Goal: Task Accomplishment & Management: Manage account settings

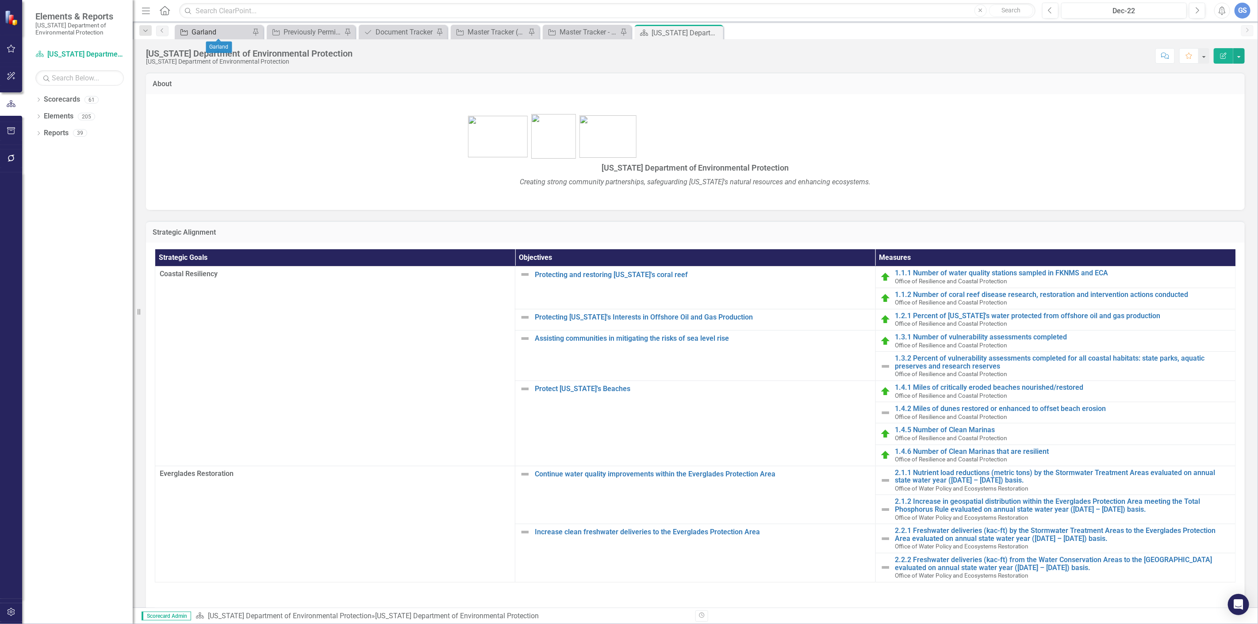
click at [215, 31] on div "Garland" at bounding box center [220, 32] width 58 height 11
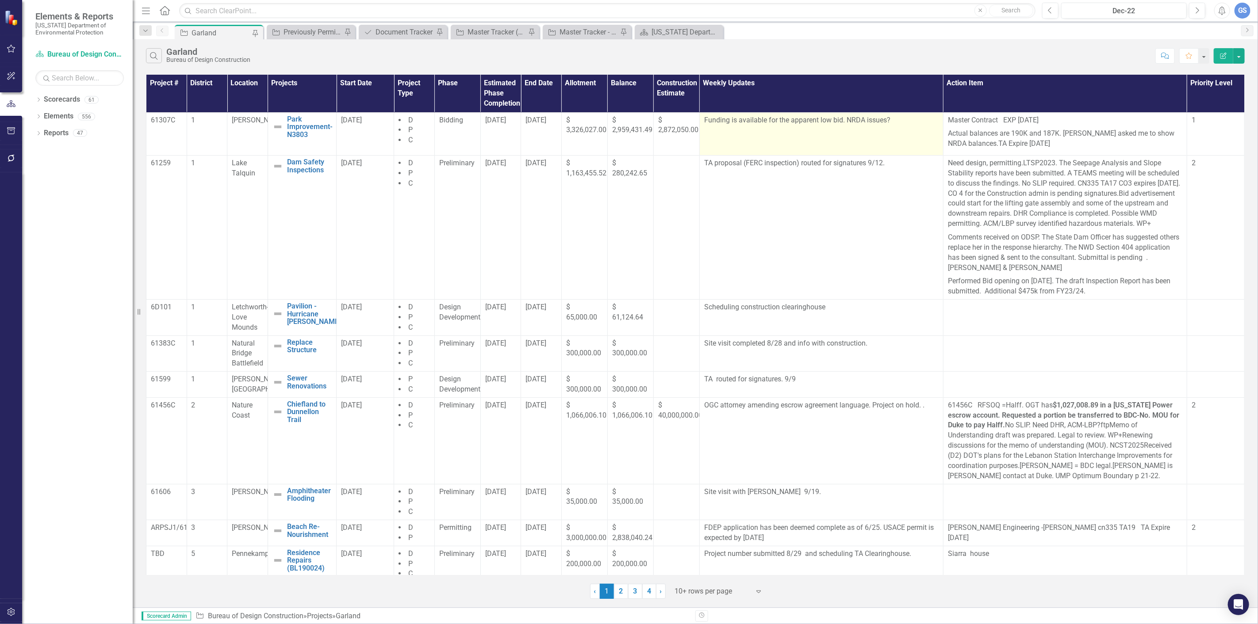
click at [884, 120] on p "Funding is available for the apparent low bid. NRDA issues?" at bounding box center [821, 121] width 234 height 12
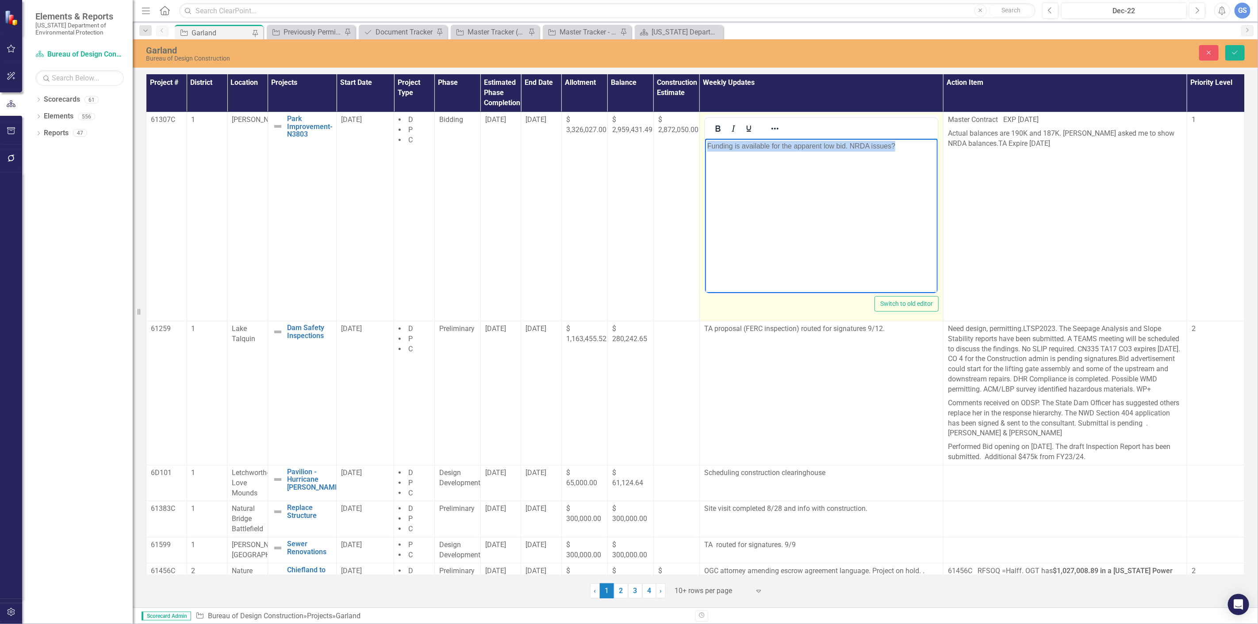
drag, startPoint x: 900, startPoint y: 144, endPoint x: 1397, endPoint y: 285, distance: 516.2
click at [704, 147] on html "Funding is available for the apparent low bid. NRDA issues?" at bounding box center [820, 204] width 233 height 133
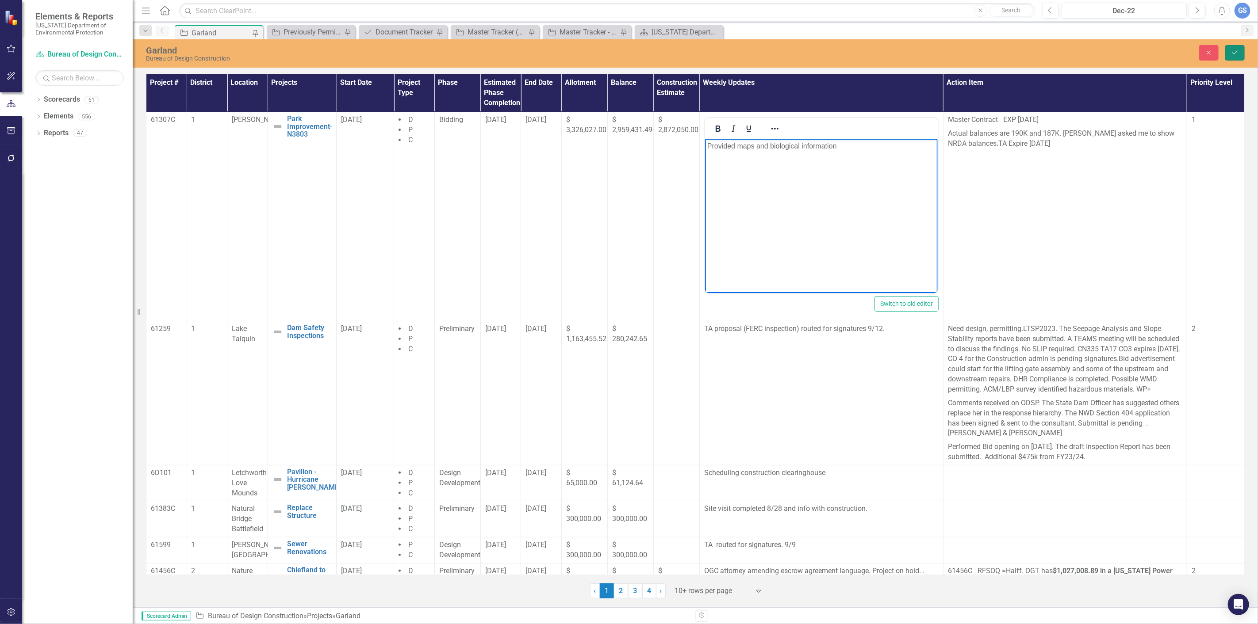
click at [1234, 50] on icon "Save" at bounding box center [1235, 53] width 8 height 6
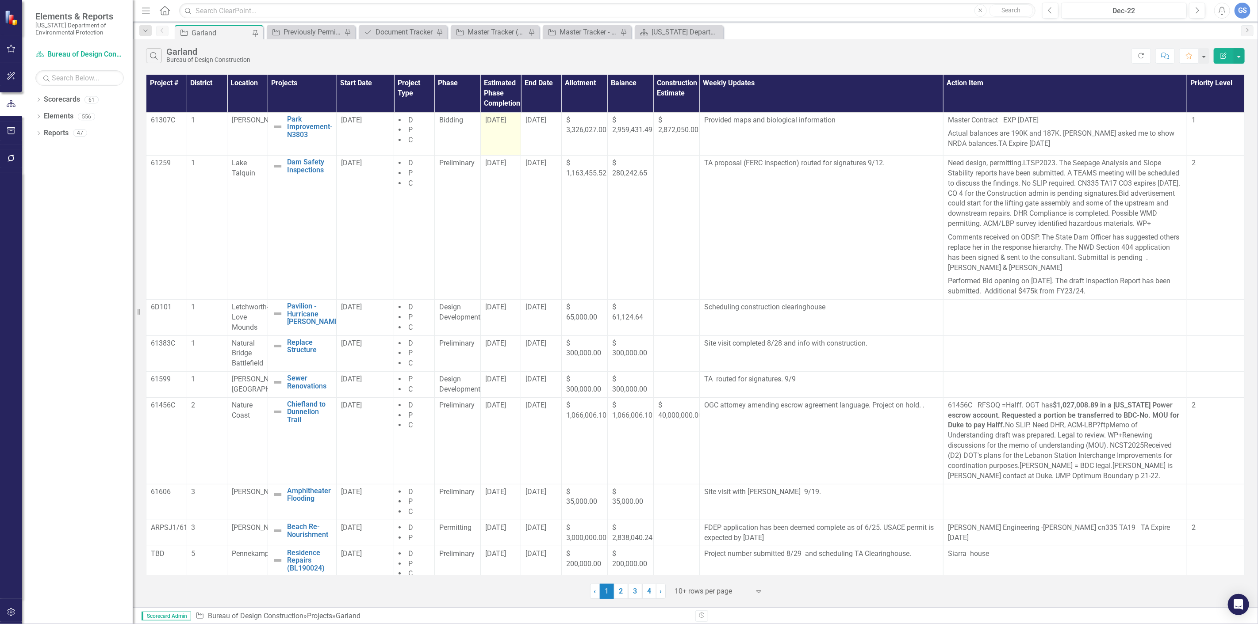
click at [501, 126] on td "[DATE]" at bounding box center [500, 133] width 41 height 43
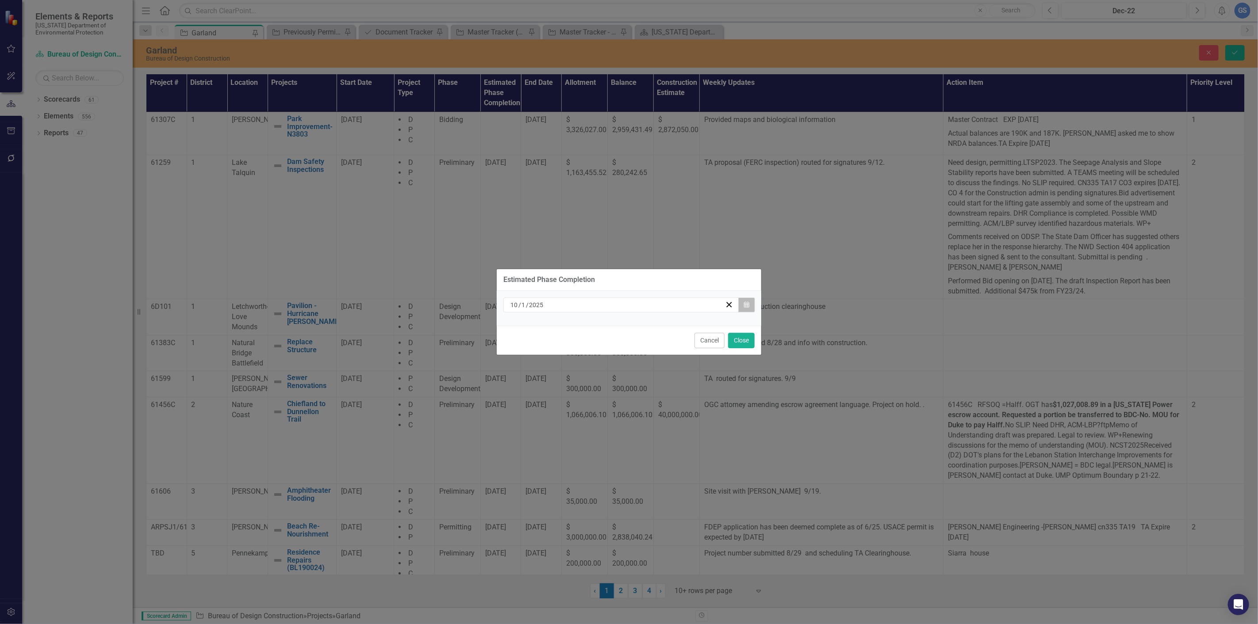
click at [746, 301] on button "Calendar" at bounding box center [746, 305] width 17 height 15
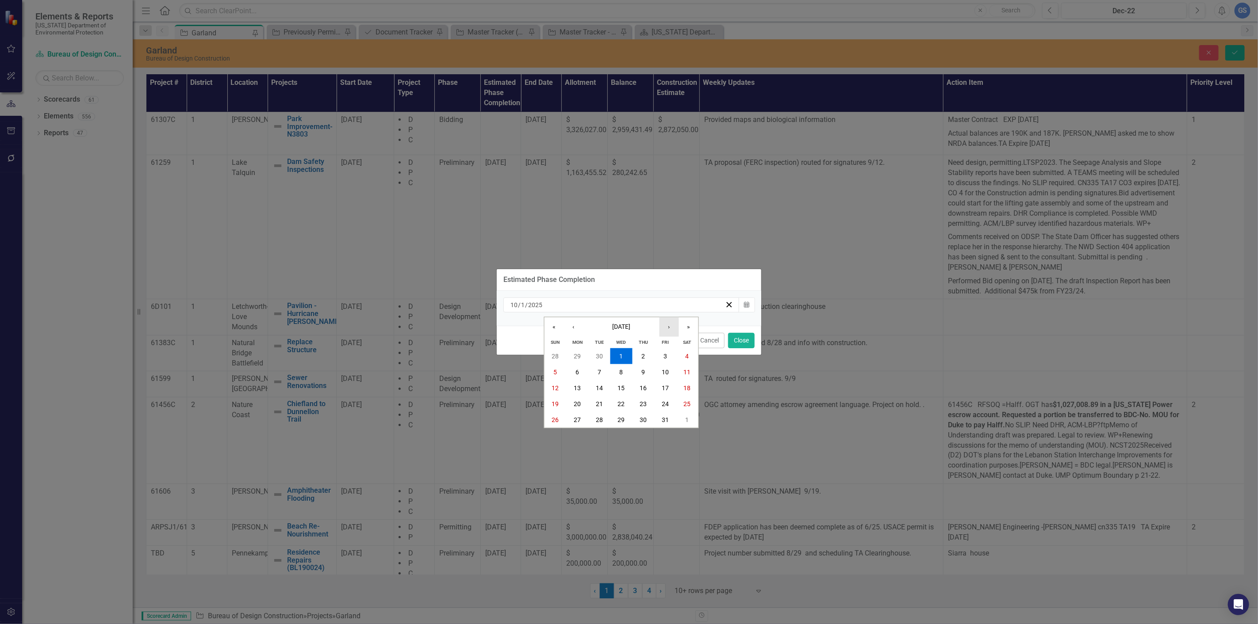
click at [668, 325] on button "›" at bounding box center [668, 326] width 19 height 19
click at [643, 401] on abbr "20" at bounding box center [642, 404] width 7 height 7
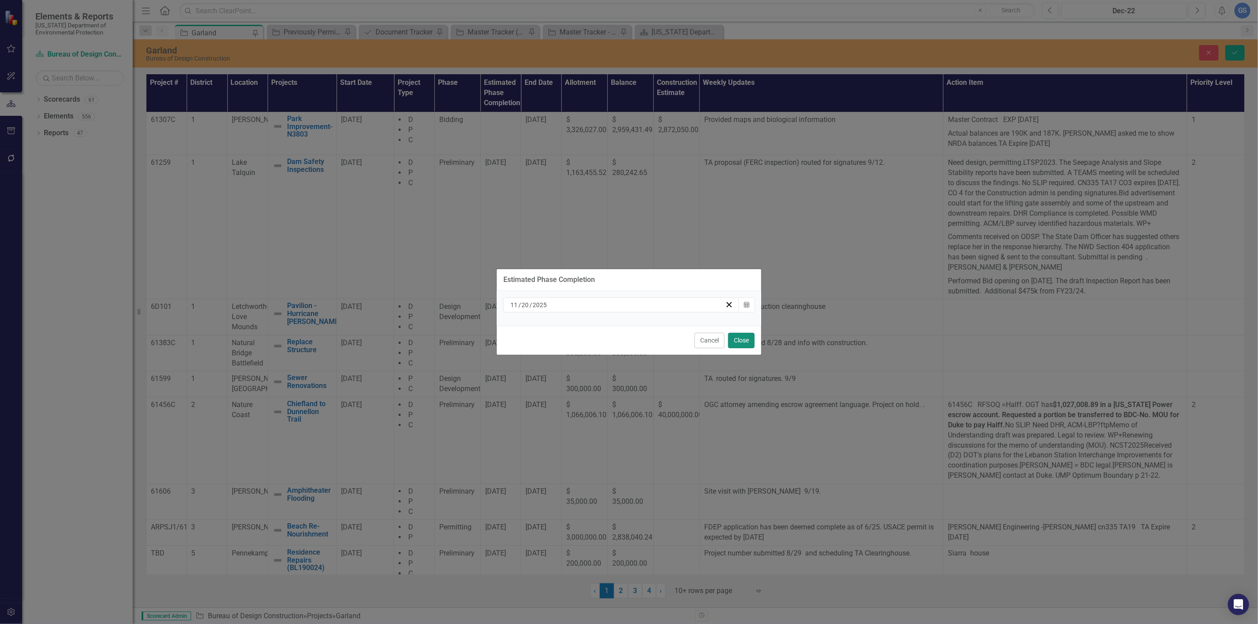
click at [742, 339] on button "Close" at bounding box center [741, 340] width 27 height 15
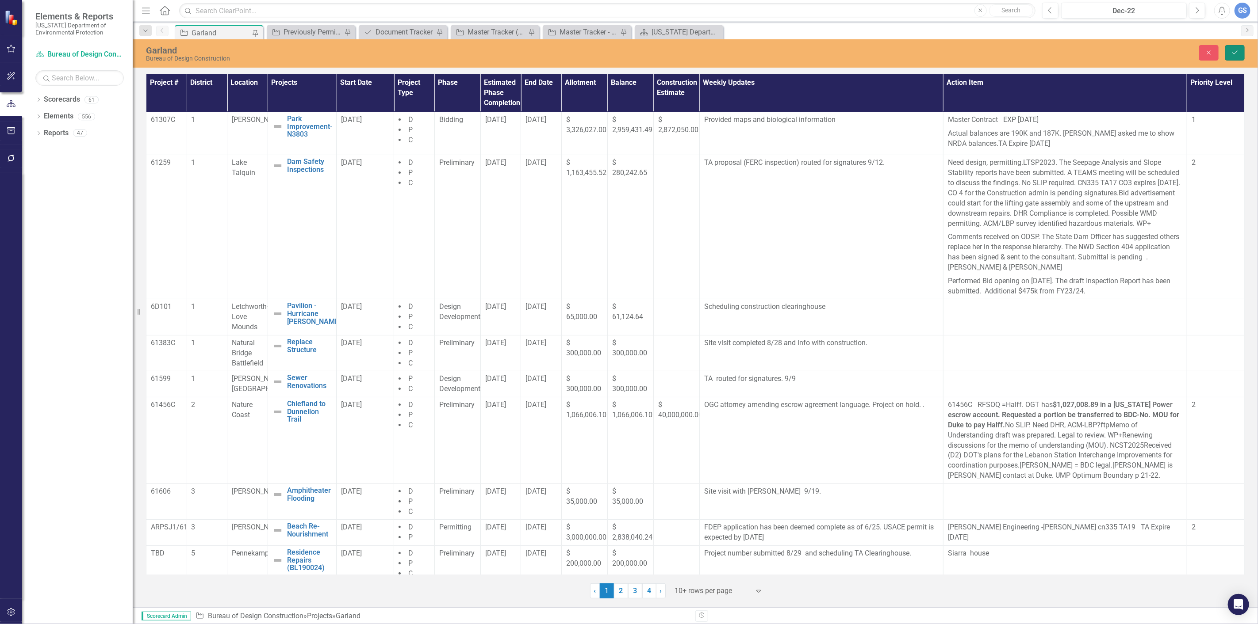
click at [1234, 50] on button "Save" at bounding box center [1234, 52] width 19 height 15
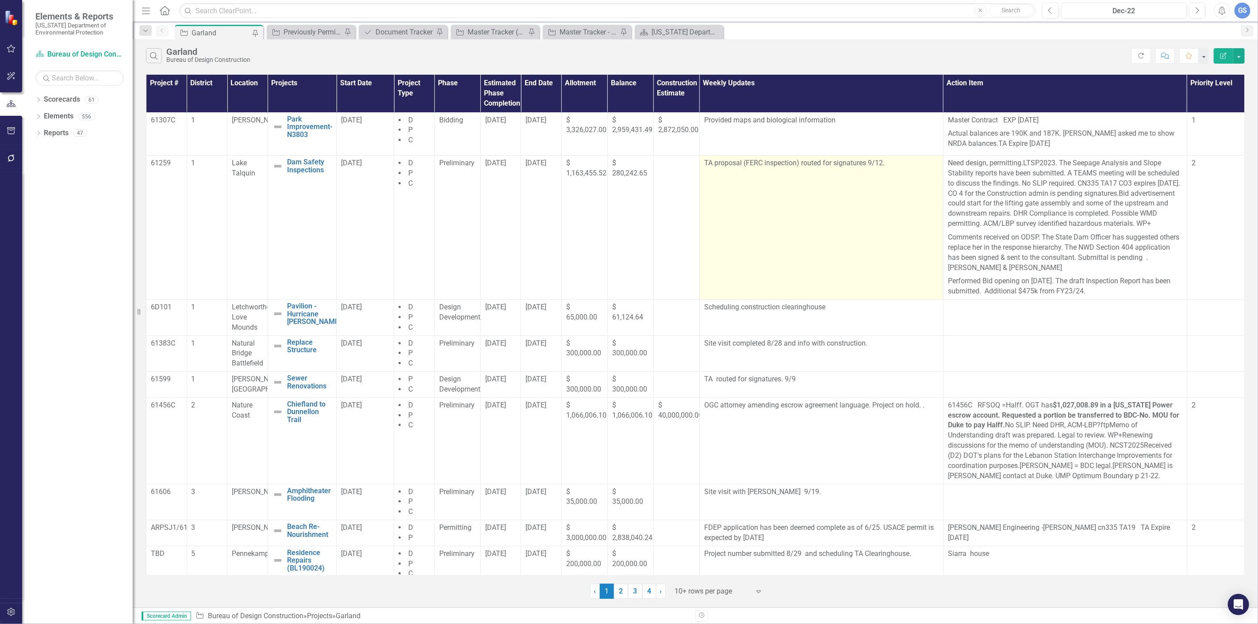
click at [883, 165] on p "TA proposal (FERC inspection) routed for signatures 9/12." at bounding box center [821, 163] width 234 height 10
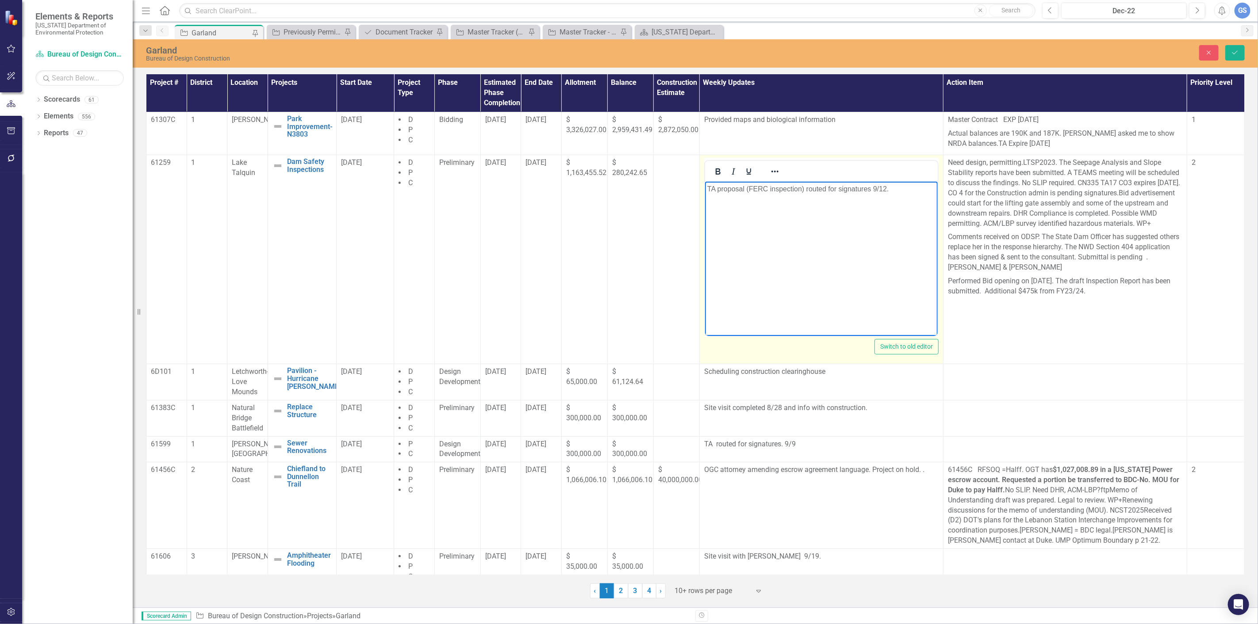
click at [891, 190] on p "TA proposal (FERC inspection) routed for signatures 9/12." at bounding box center [821, 189] width 228 height 11
click at [746, 228] on body "TA proposal (FERC inspection) routed for signatures" at bounding box center [820, 248] width 233 height 133
click at [490, 375] on span "[DATE]" at bounding box center [495, 371] width 21 height 8
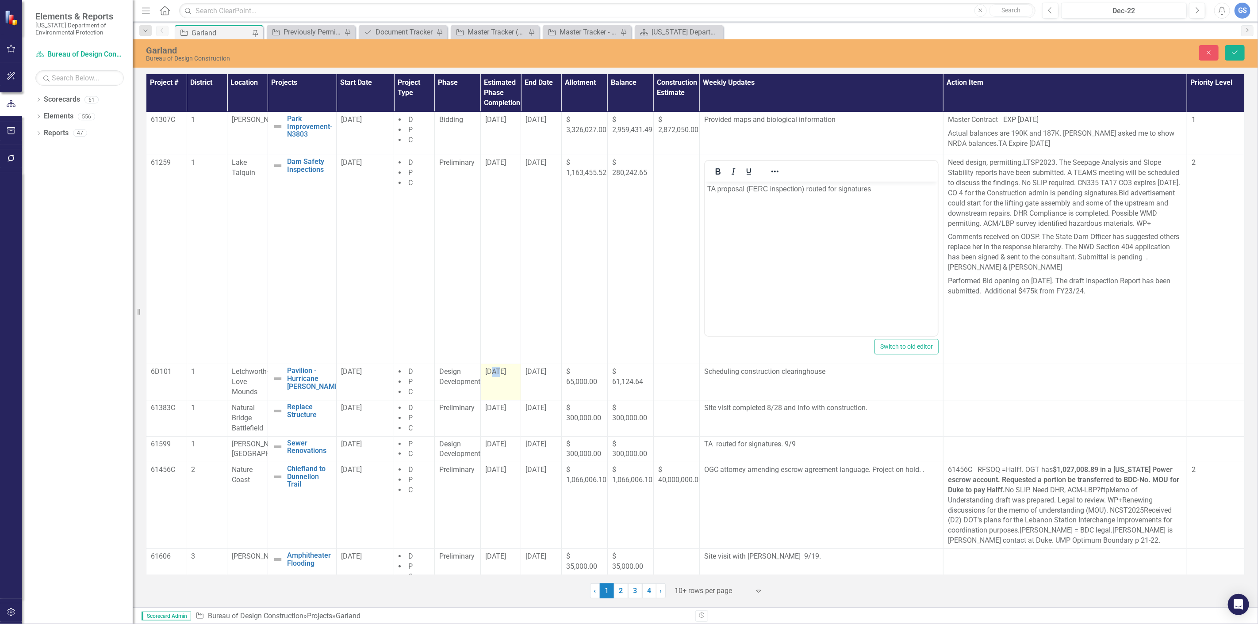
click at [490, 375] on span "[DATE]" at bounding box center [495, 371] width 21 height 8
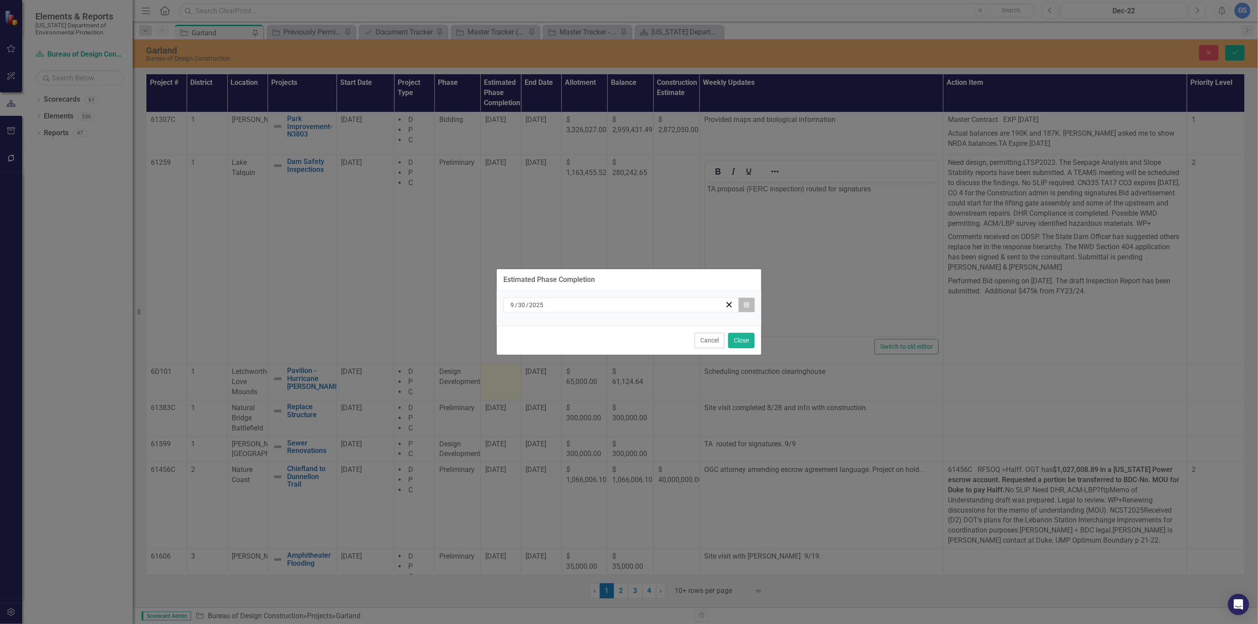
click at [746, 303] on icon "Calendar" at bounding box center [746, 305] width 5 height 6
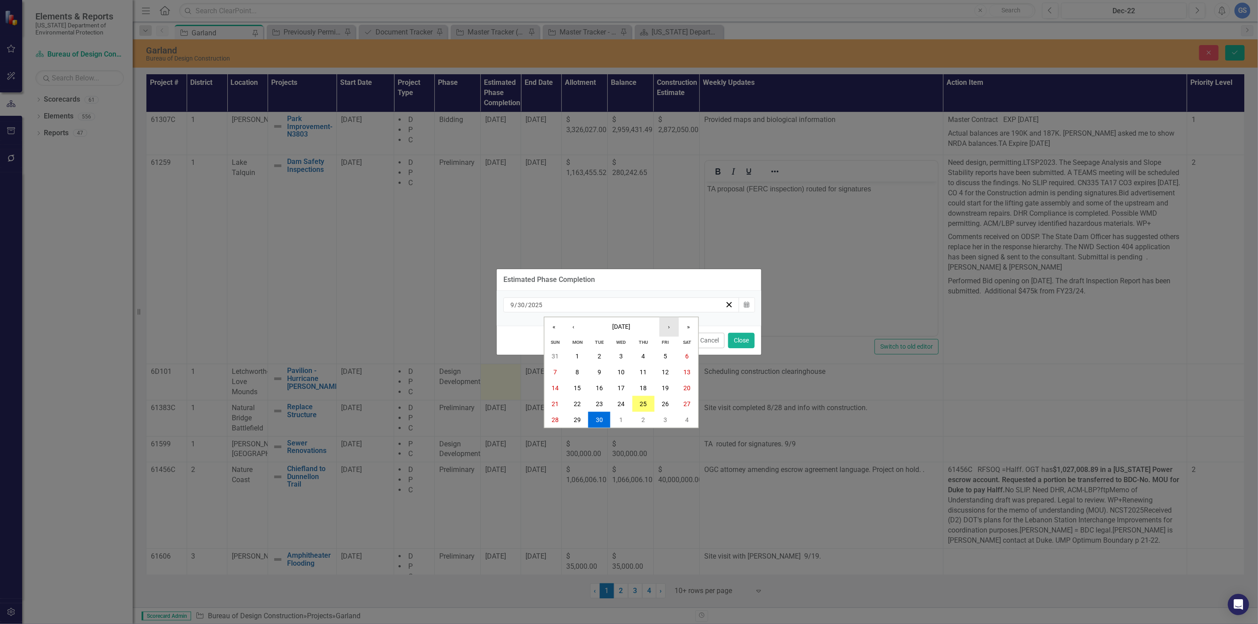
click at [665, 325] on button "›" at bounding box center [668, 326] width 19 height 19
click at [643, 417] on abbr "30" at bounding box center [642, 420] width 7 height 7
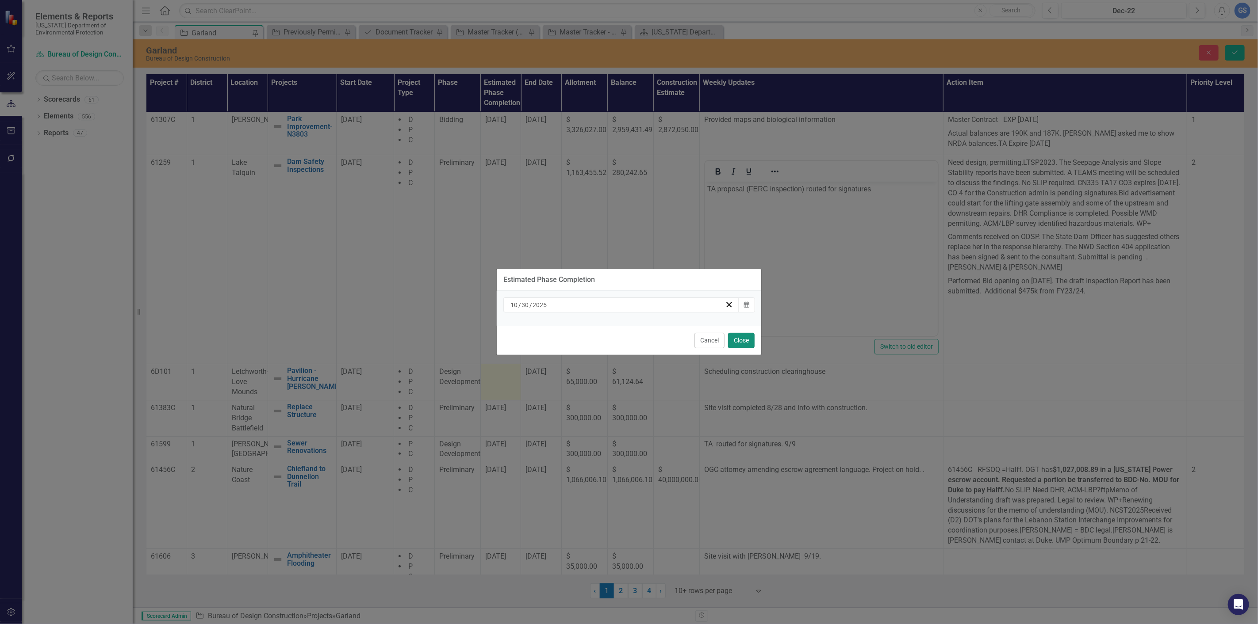
click at [743, 338] on button "Close" at bounding box center [741, 340] width 27 height 15
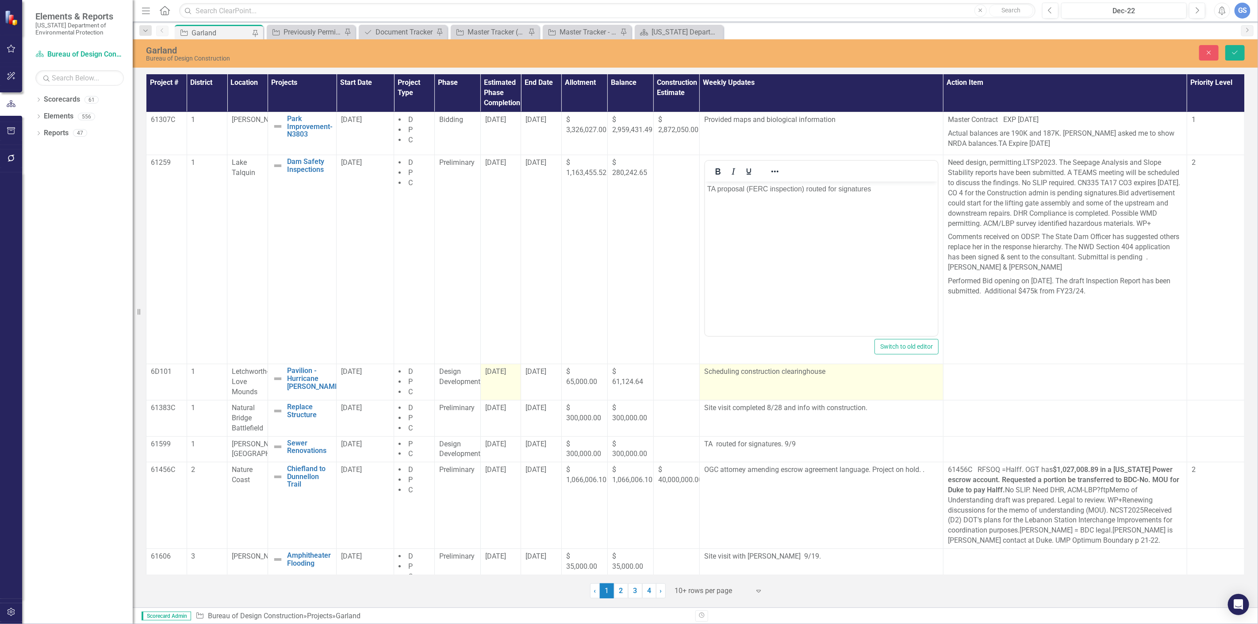
click at [750, 385] on td "Scheduling construction clearinghouse" at bounding box center [821, 382] width 244 height 36
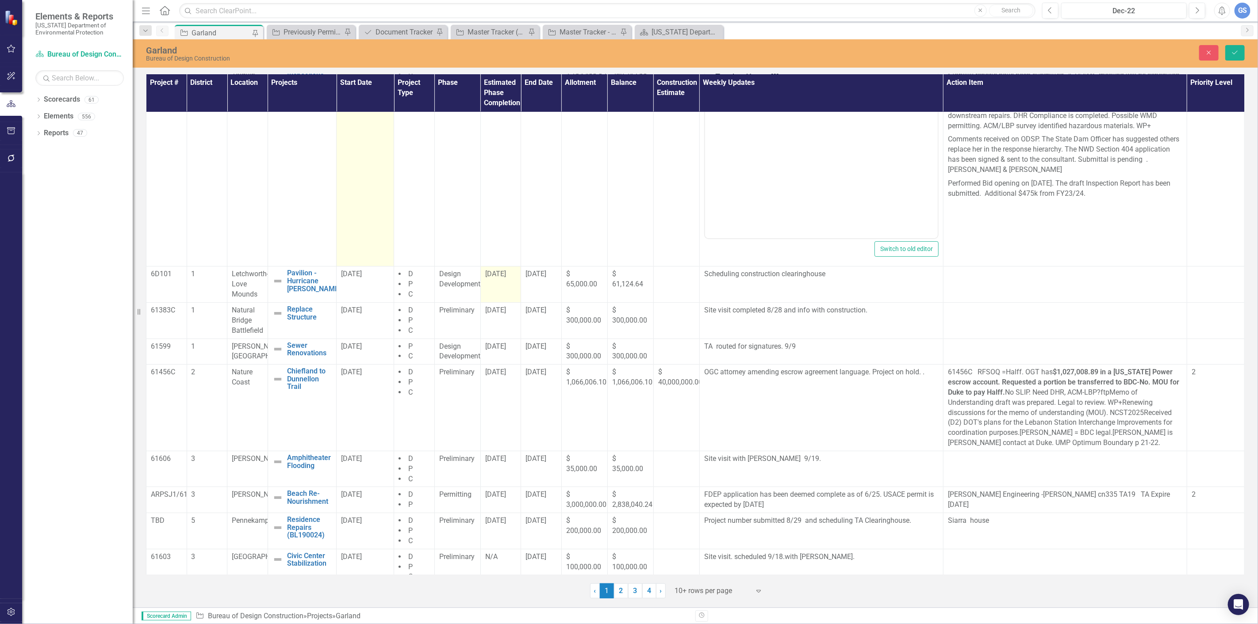
scroll to position [98, 0]
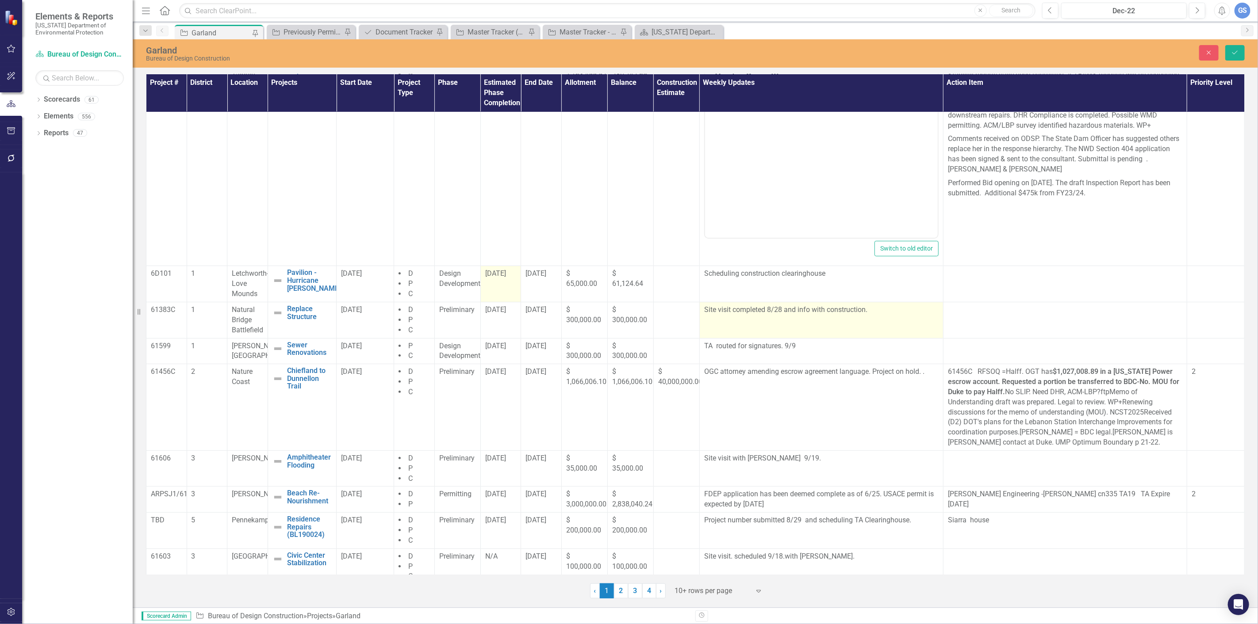
click at [819, 319] on td "Site visit completed 8/28 and info with construction." at bounding box center [821, 320] width 244 height 36
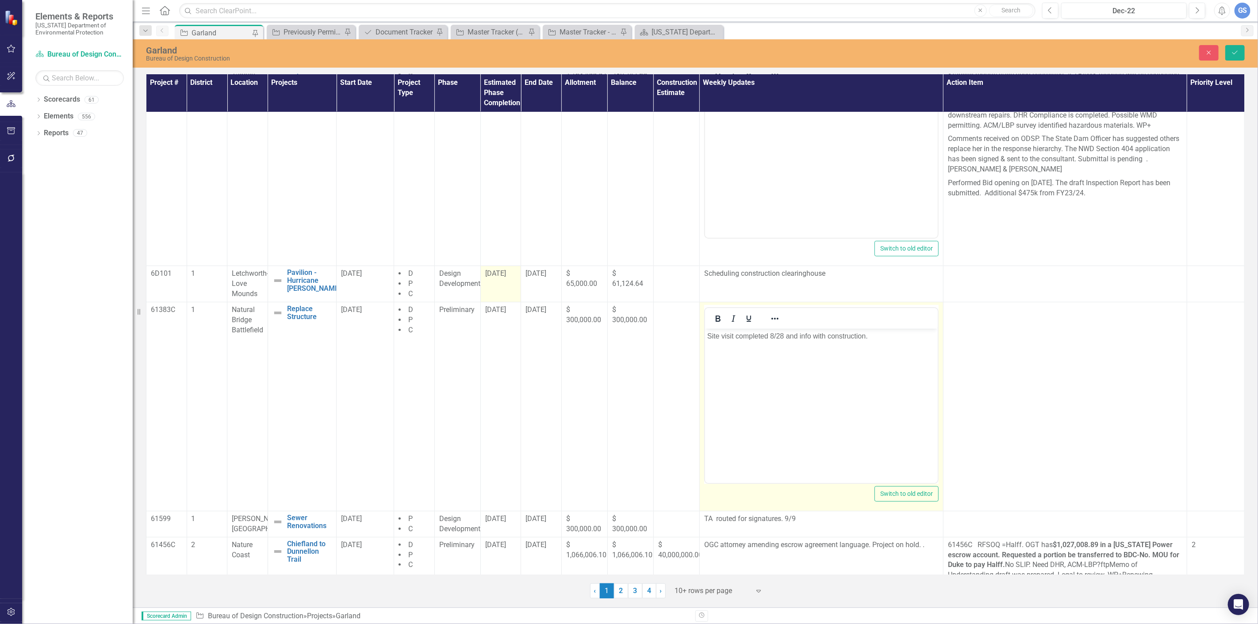
scroll to position [0, 0]
drag, startPoint x: 874, startPoint y: 339, endPoint x: 701, endPoint y: 332, distance: 172.6
click at [704, 332] on html "Site visit completed 8/28 and info with construction." at bounding box center [820, 395] width 233 height 133
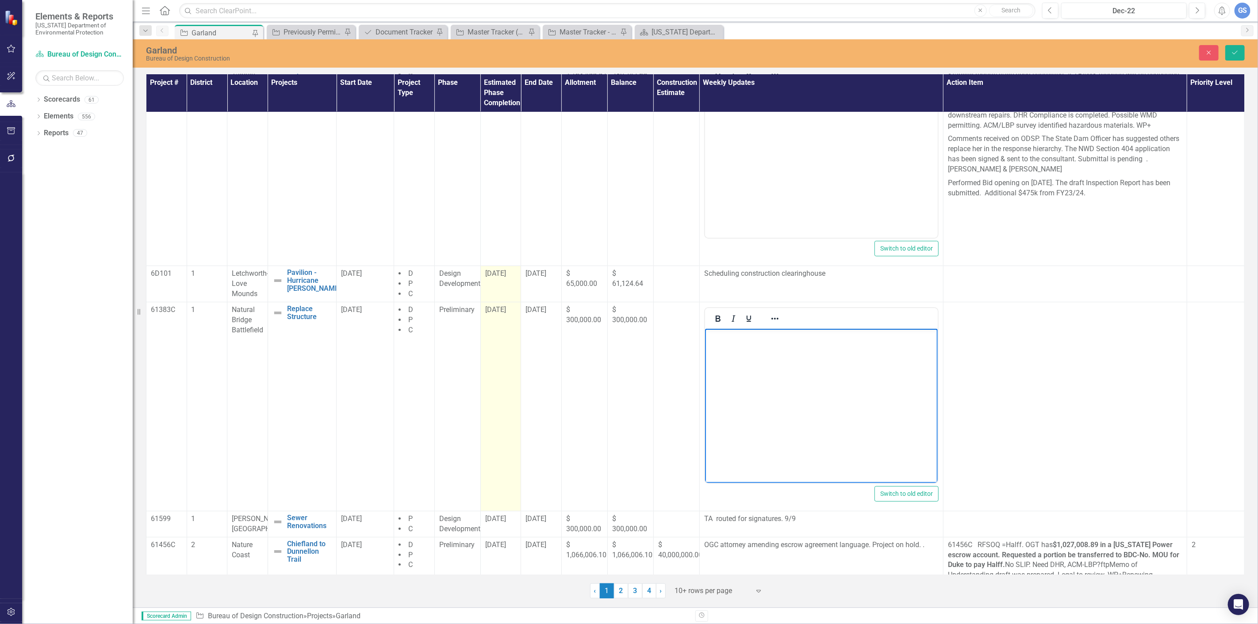
click at [494, 310] on span "[DATE]" at bounding box center [495, 310] width 21 height 8
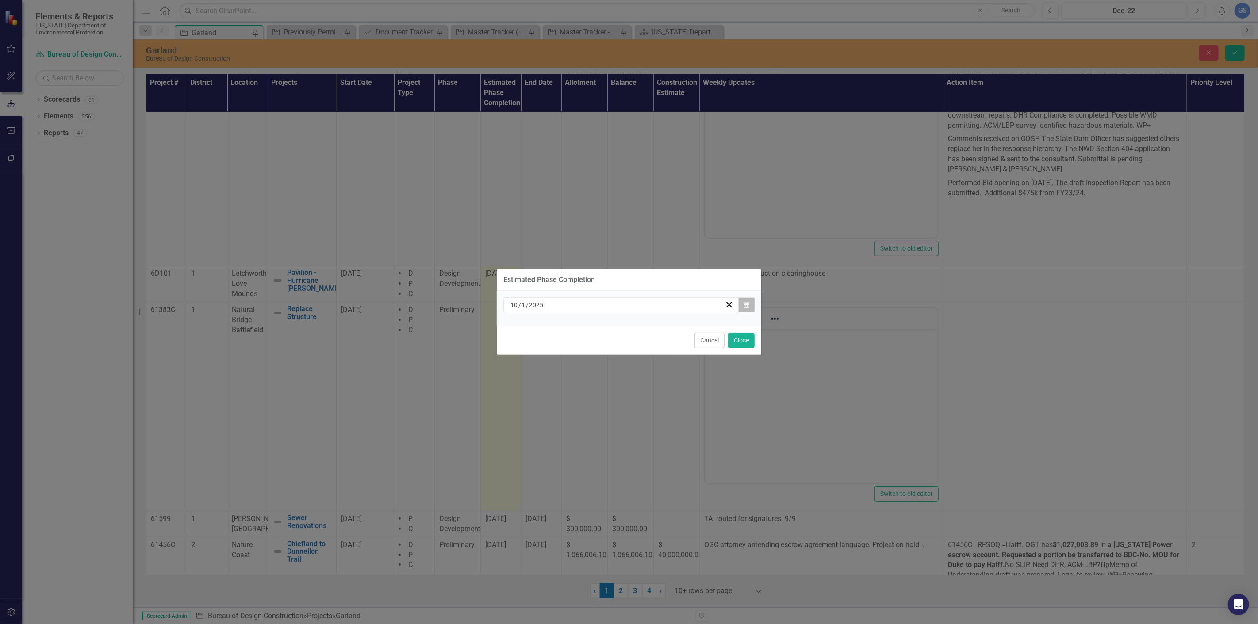
click at [745, 303] on icon "button" at bounding box center [746, 305] width 5 height 6
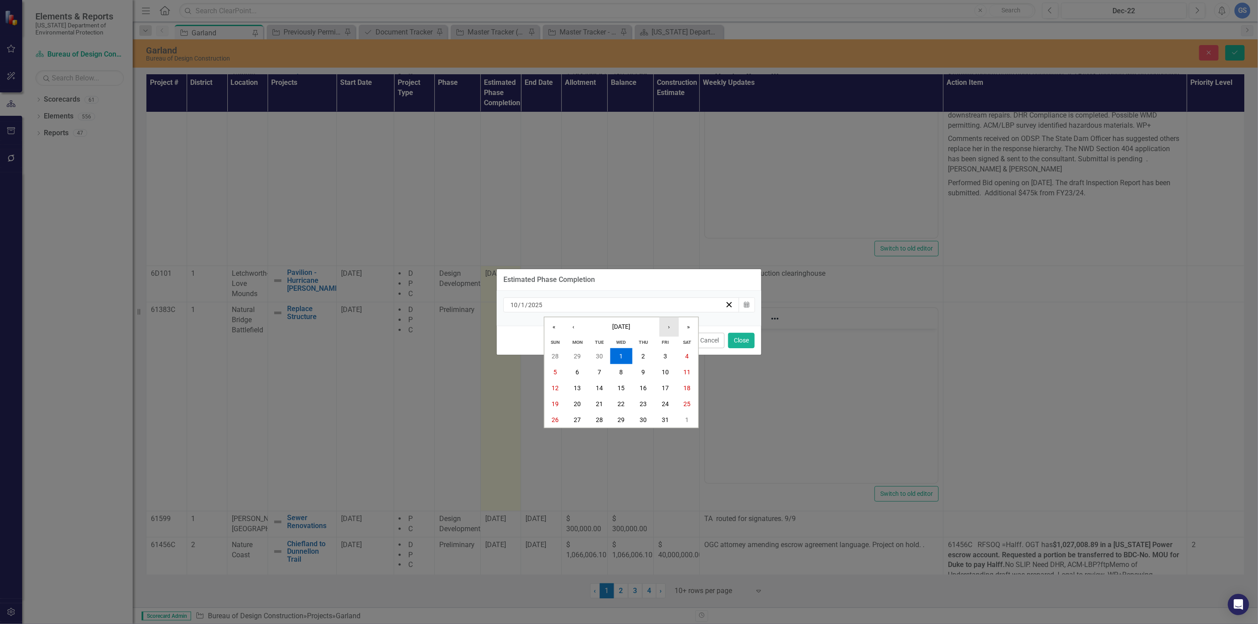
click at [668, 324] on button "›" at bounding box center [668, 326] width 19 height 19
click at [669, 322] on button "›" at bounding box center [668, 326] width 19 height 19
click at [552, 325] on button "«" at bounding box center [553, 326] width 19 height 19
click at [662, 370] on abbr "10" at bounding box center [665, 372] width 7 height 7
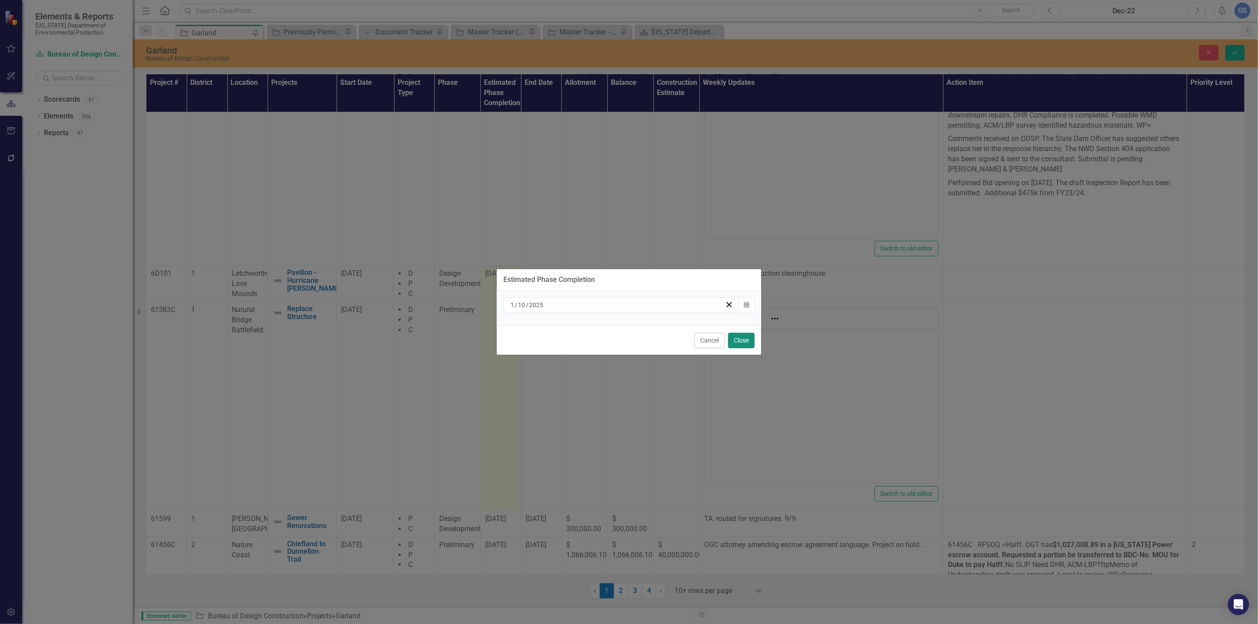
click at [744, 339] on button "Close" at bounding box center [741, 340] width 27 height 15
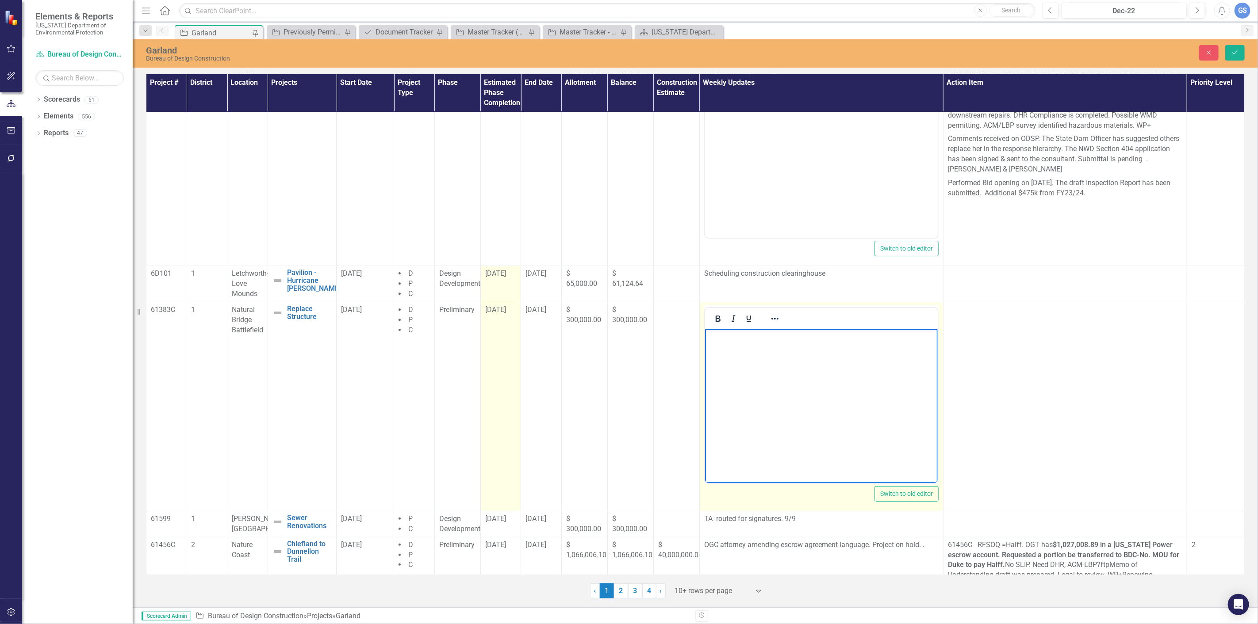
click at [716, 337] on p "Rich Text Area. Press ALT-0 for help." at bounding box center [821, 336] width 228 height 11
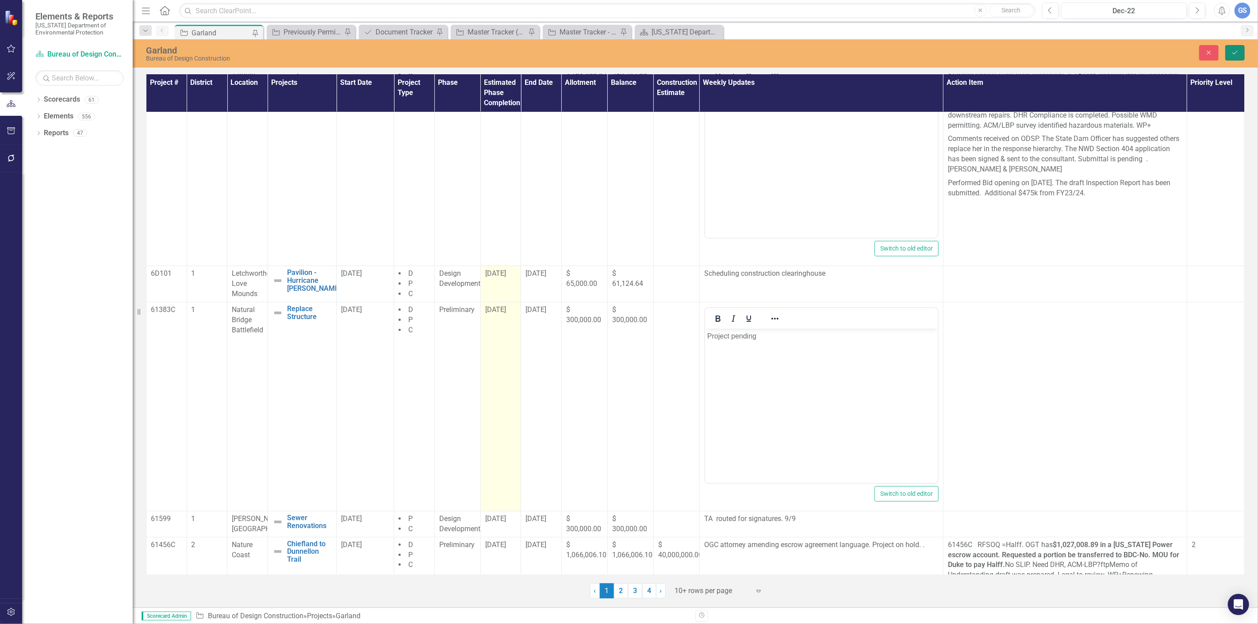
click at [1230, 49] on button "Save" at bounding box center [1234, 52] width 19 height 15
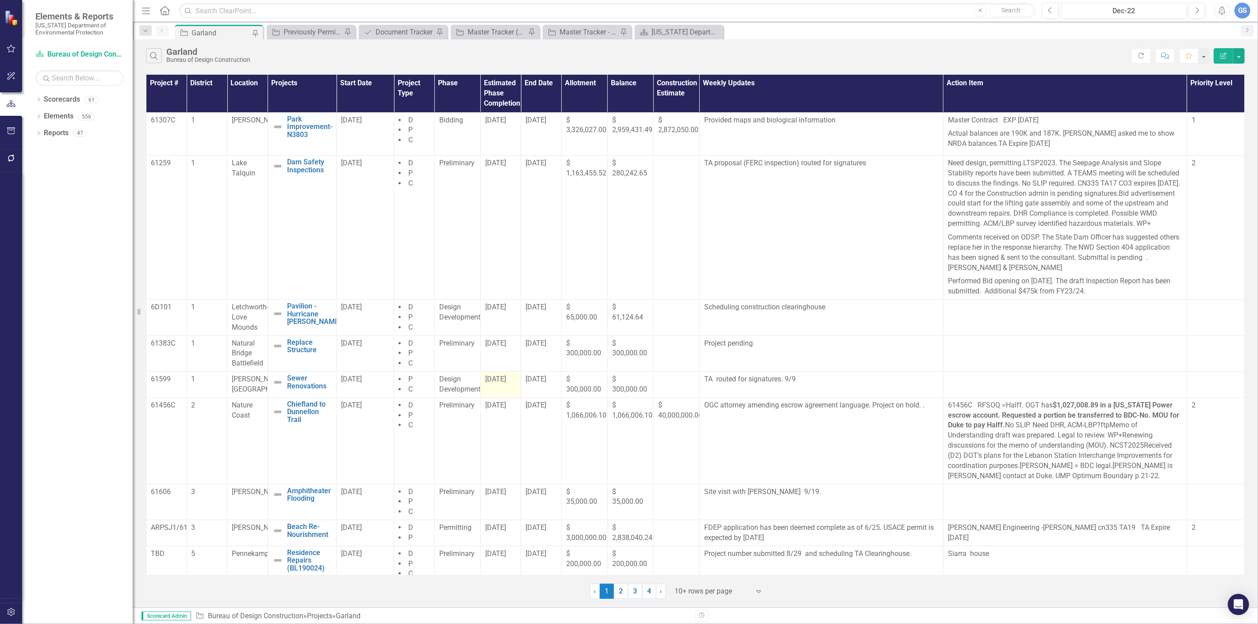
click at [498, 383] on span "[DATE]" at bounding box center [495, 379] width 21 height 8
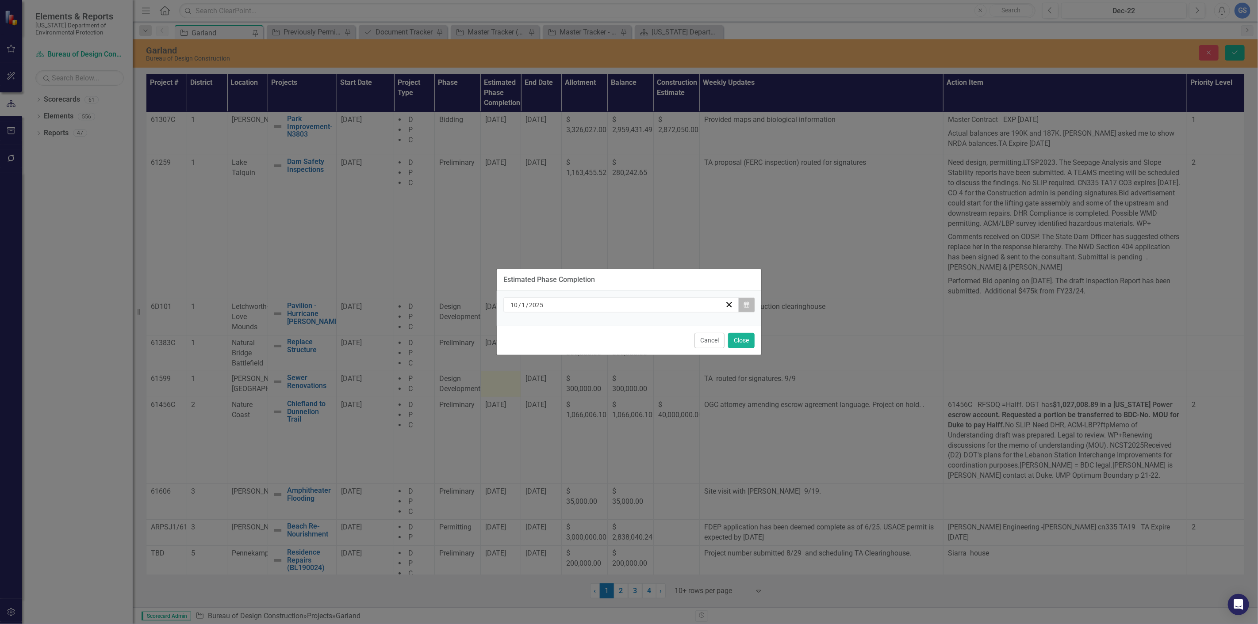
click at [746, 302] on icon "Calendar" at bounding box center [746, 305] width 5 height 6
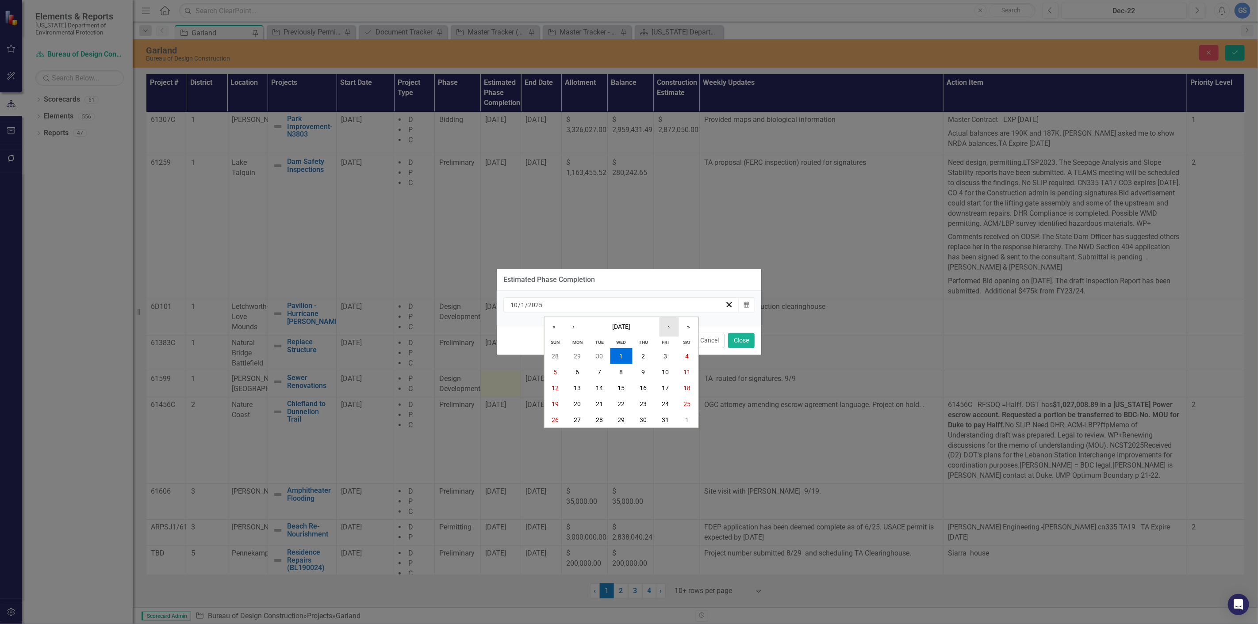
click at [669, 326] on button "›" at bounding box center [668, 326] width 19 height 19
click at [620, 385] on abbr "12" at bounding box center [621, 388] width 7 height 7
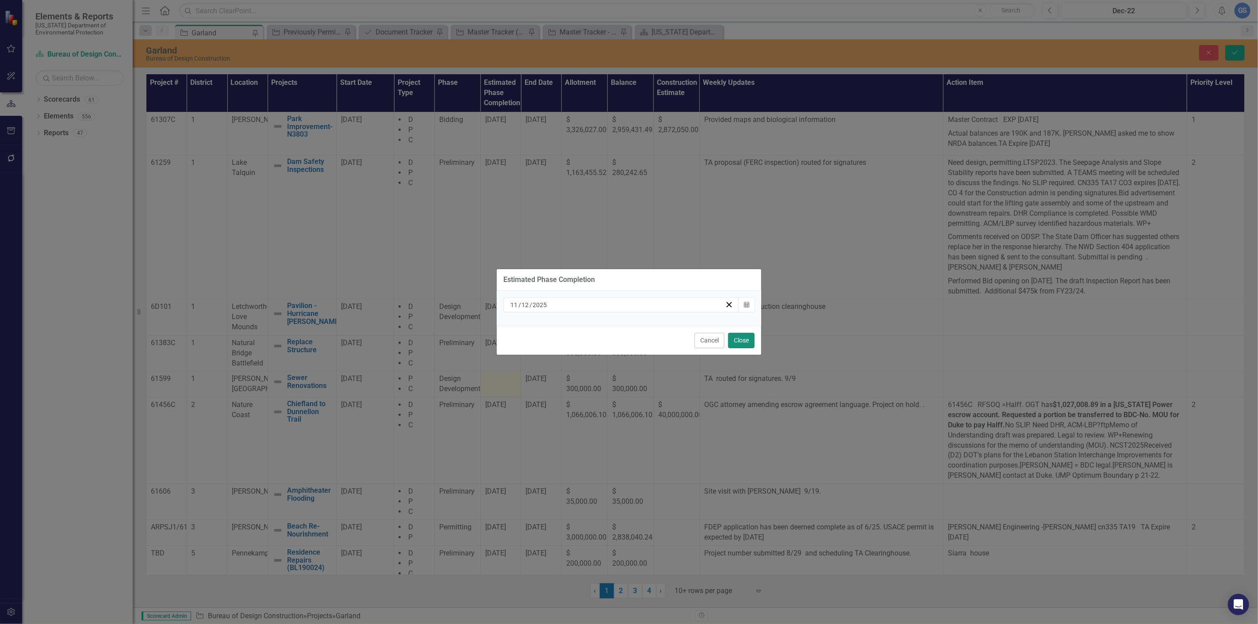
click at [743, 340] on button "Close" at bounding box center [741, 340] width 27 height 15
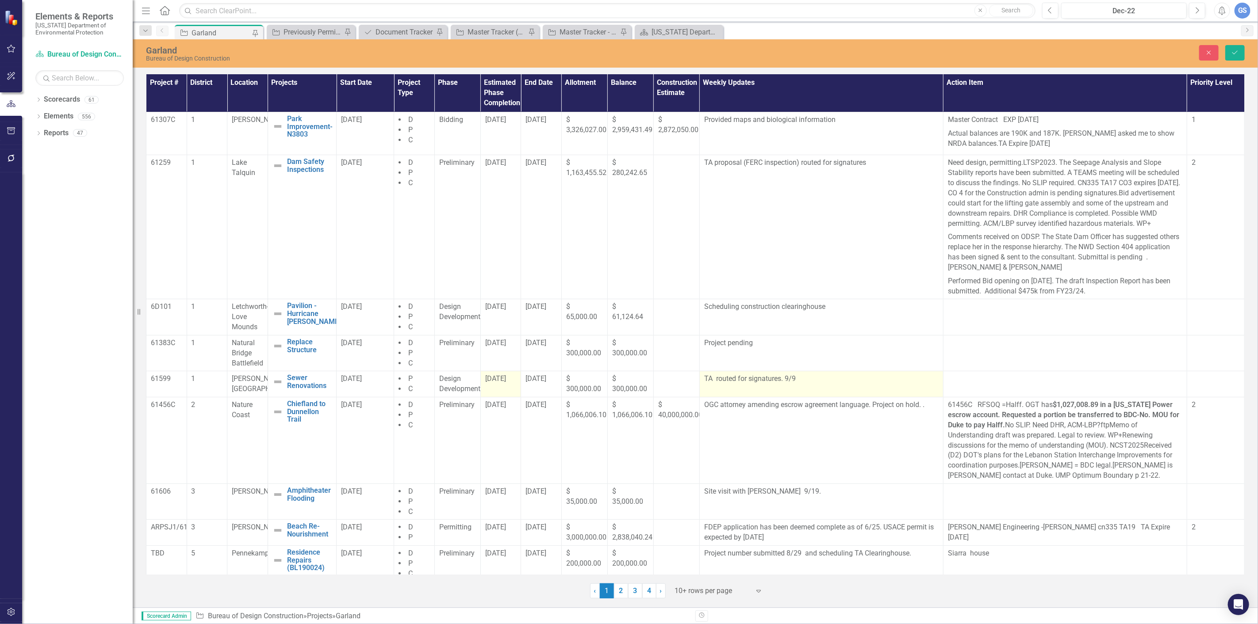
click at [791, 384] on p "TA routed for signatures. 9/9" at bounding box center [821, 379] width 234 height 10
click at [802, 384] on p "TA routed for signatures. 9/9" at bounding box center [821, 379] width 234 height 10
click at [799, 384] on p "TA routed for signatures. 9/9" at bounding box center [821, 379] width 234 height 10
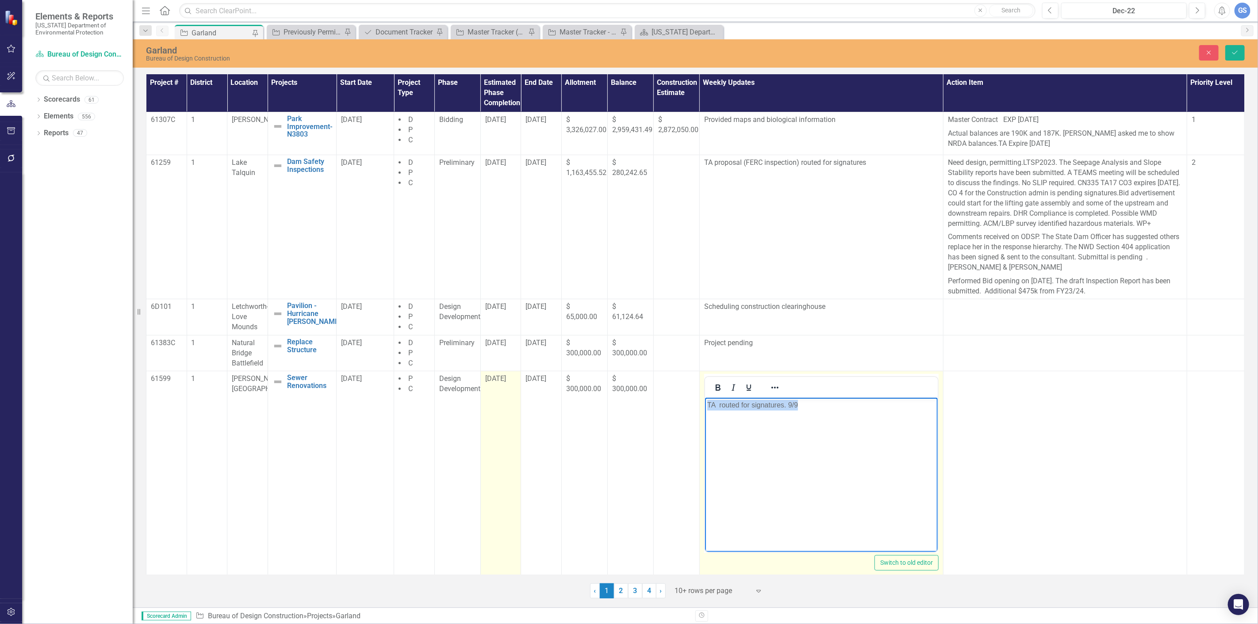
drag, startPoint x: 814, startPoint y: 405, endPoint x: 693, endPoint y: 414, distance: 121.5
click at [704, 414] on html "TA routed for signatures. 9/9" at bounding box center [820, 464] width 233 height 133
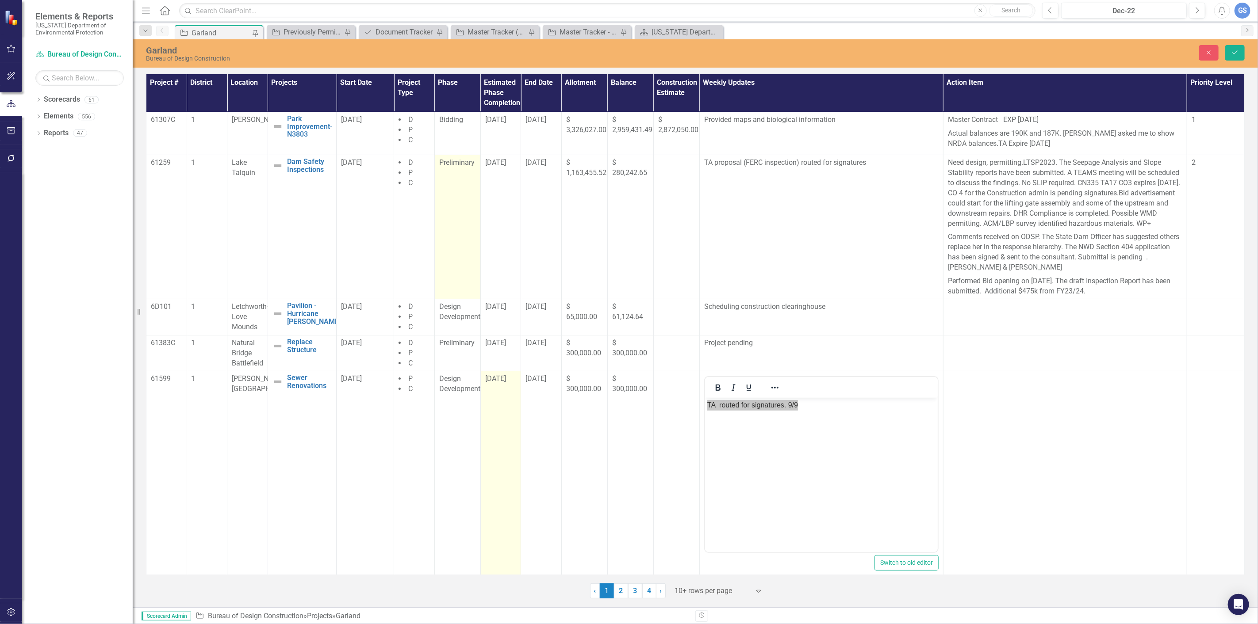
click at [457, 164] on span "Preliminary" at bounding box center [456, 162] width 35 height 8
click at [463, 164] on icon "Expand" at bounding box center [467, 165] width 9 height 7
click at [463, 195] on div "Design Development" at bounding box center [474, 201] width 57 height 20
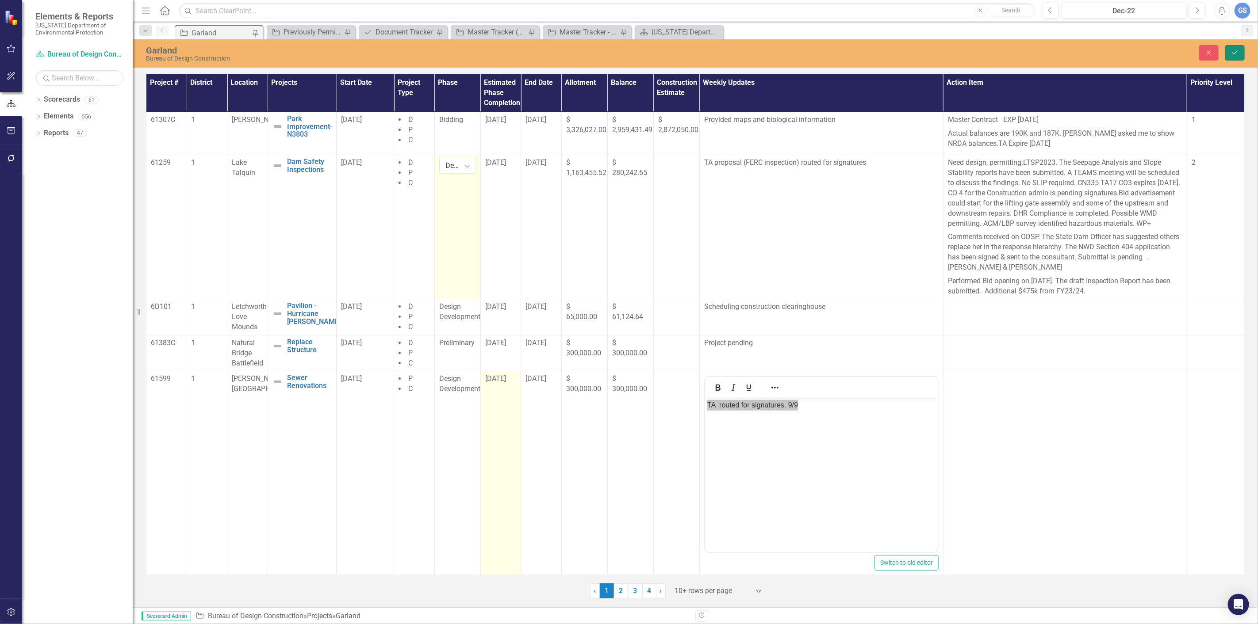
click at [1236, 51] on icon "Save" at bounding box center [1235, 53] width 8 height 6
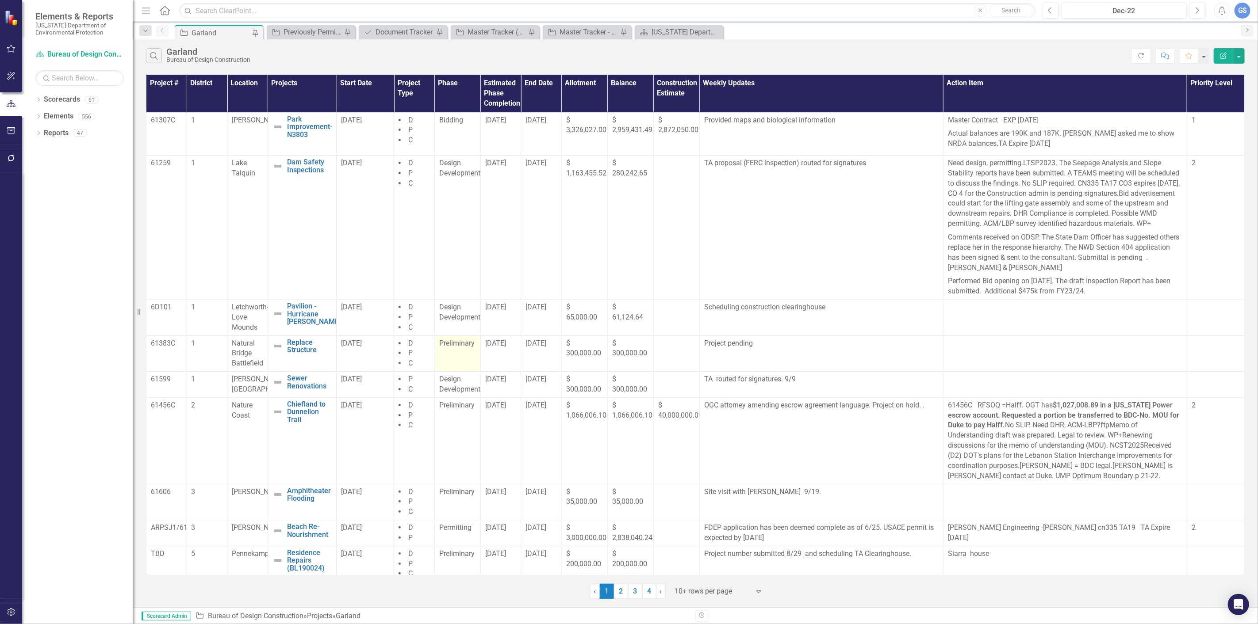
click at [461, 348] on span "Preliminary" at bounding box center [456, 343] width 35 height 8
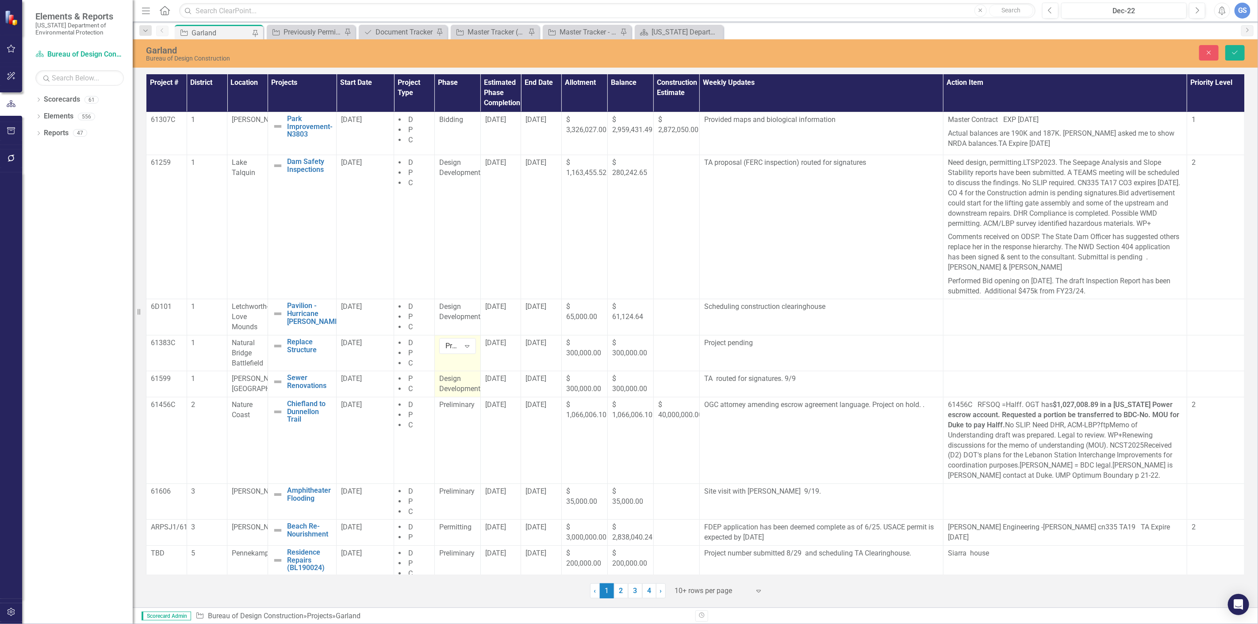
click at [455, 393] on span "Design Development" at bounding box center [459, 384] width 41 height 19
click at [807, 384] on p "TA routed for signatures. 9/9" at bounding box center [821, 379] width 234 height 10
click at [799, 384] on p "TA routed for signatures. 9/9" at bounding box center [821, 379] width 234 height 10
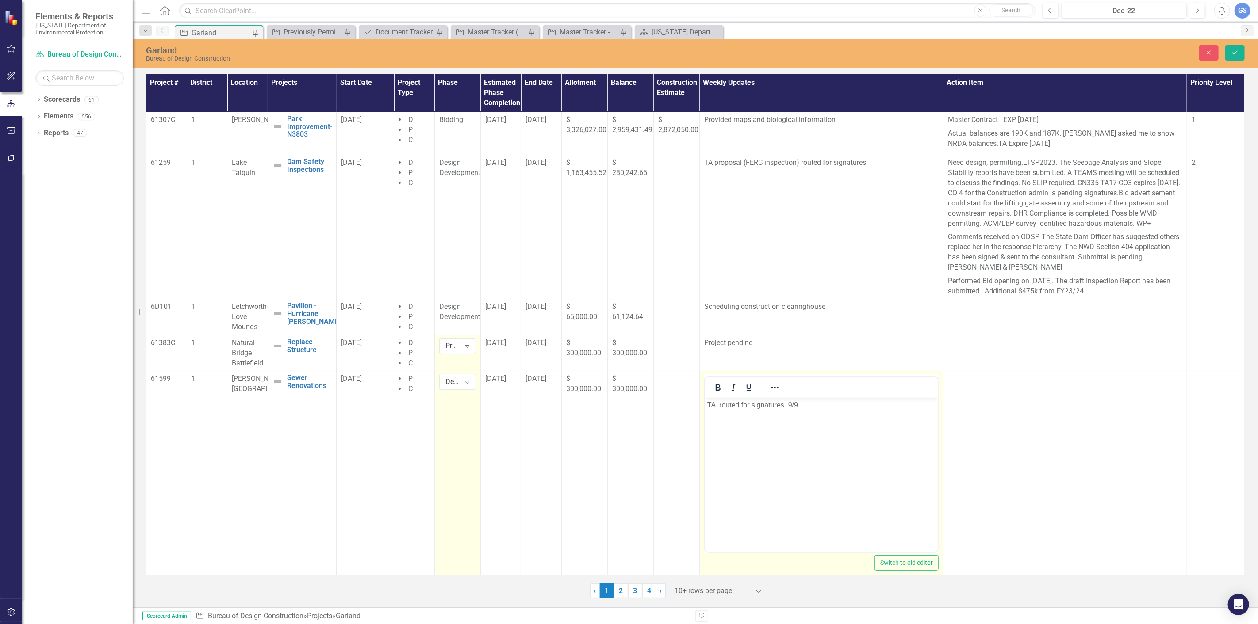
scroll to position [0, 0]
click at [810, 405] on p "TA routed for signatures. 9/9" at bounding box center [821, 405] width 228 height 11
click at [709, 406] on p "Rich Text Area. Press ALT-0 for help." at bounding box center [821, 405] width 228 height 11
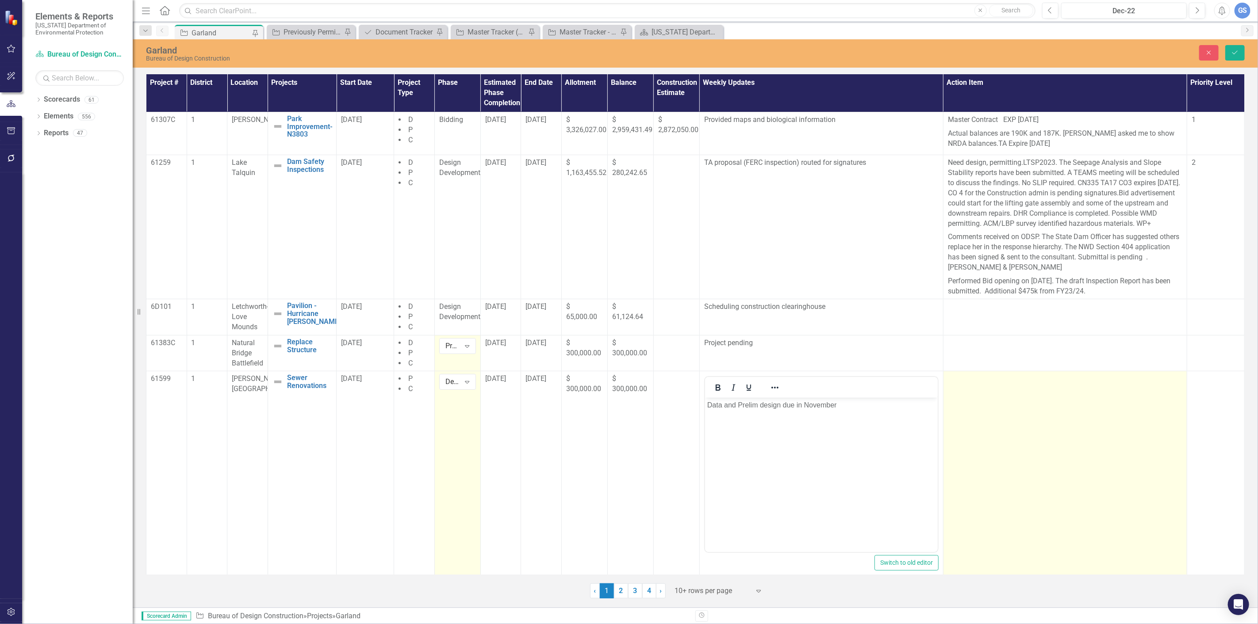
click at [1036, 385] on div at bounding box center [1065, 379] width 234 height 11
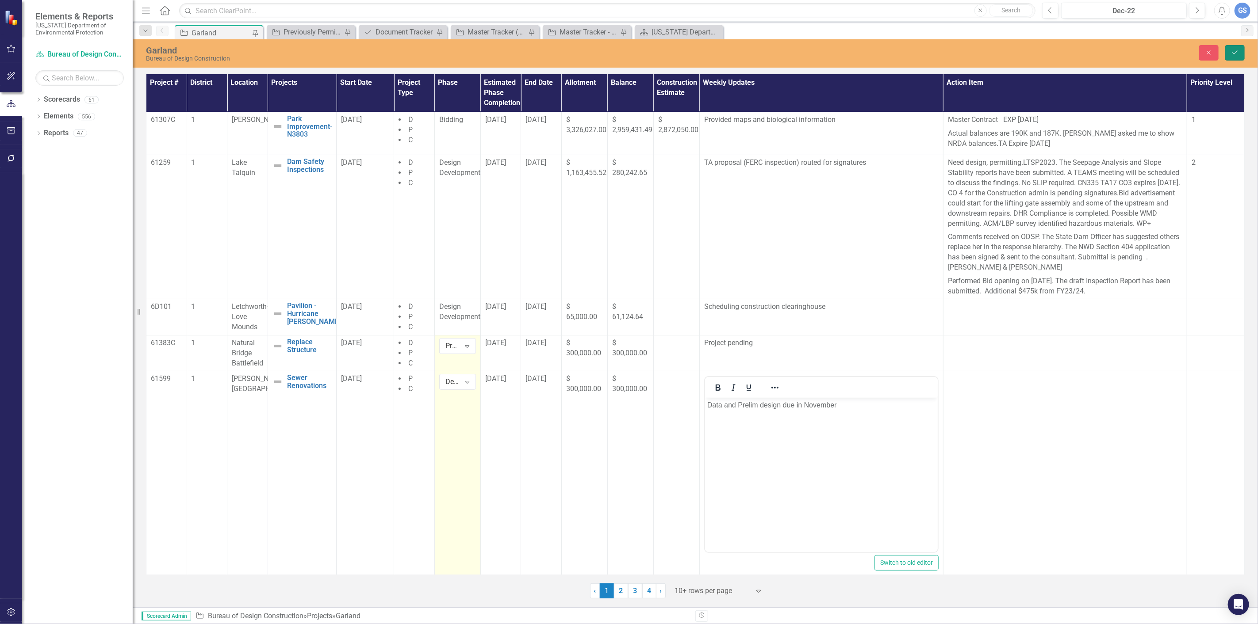
click at [1237, 50] on icon "Save" at bounding box center [1235, 53] width 8 height 6
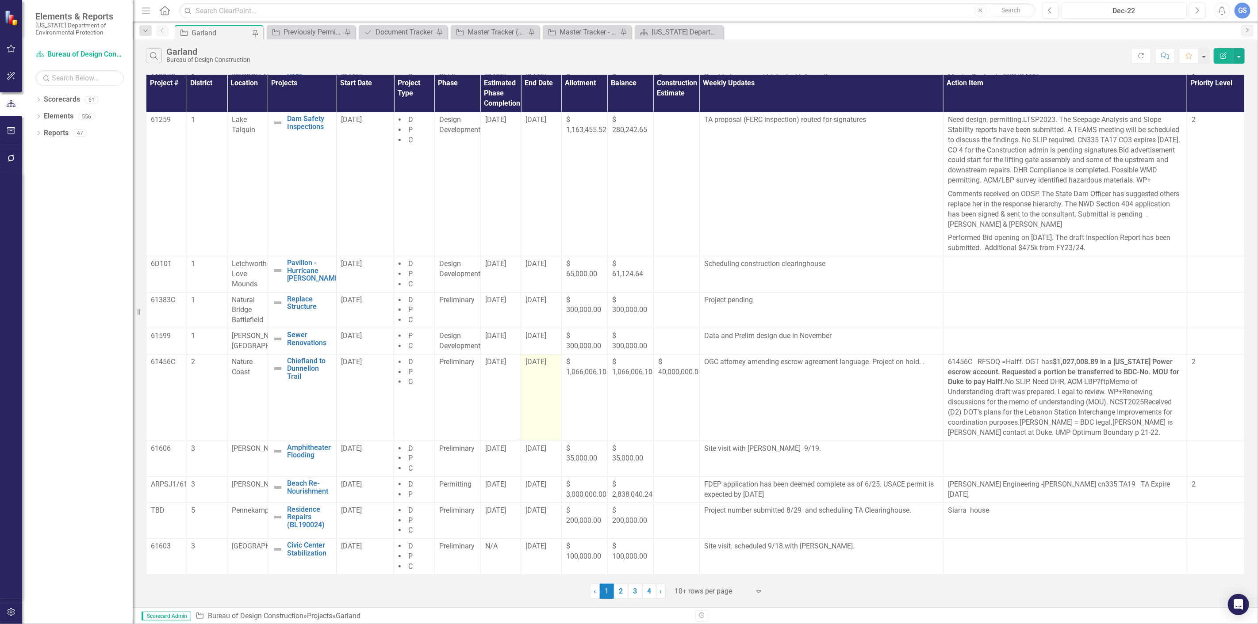
scroll to position [54, 0]
click at [500, 367] on div "[DATE]" at bounding box center [500, 362] width 31 height 10
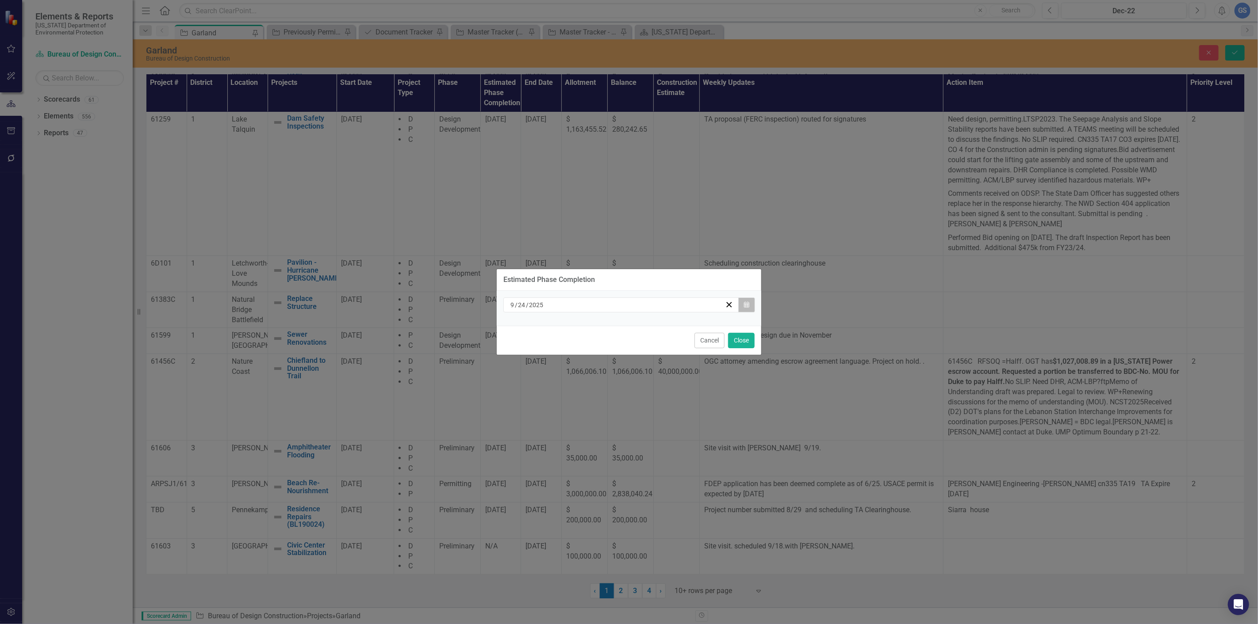
click at [743, 304] on button "Calendar" at bounding box center [746, 305] width 17 height 15
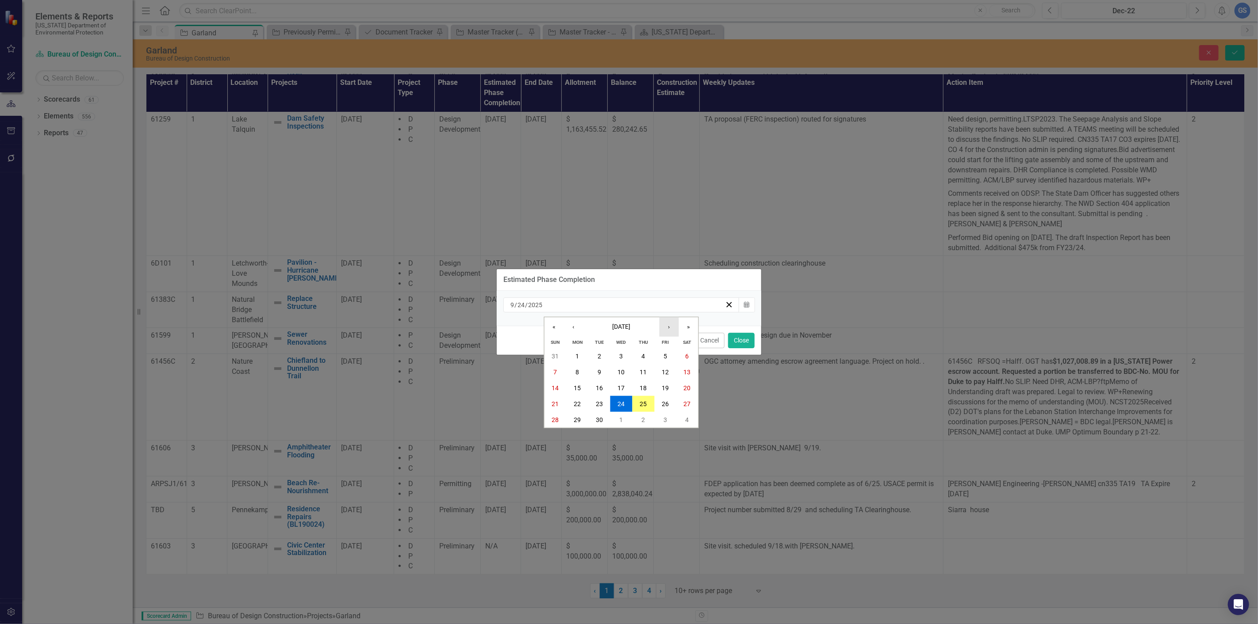
click at [669, 326] on button "›" at bounding box center [668, 326] width 19 height 19
click at [578, 354] on abbr "1" at bounding box center [577, 356] width 4 height 7
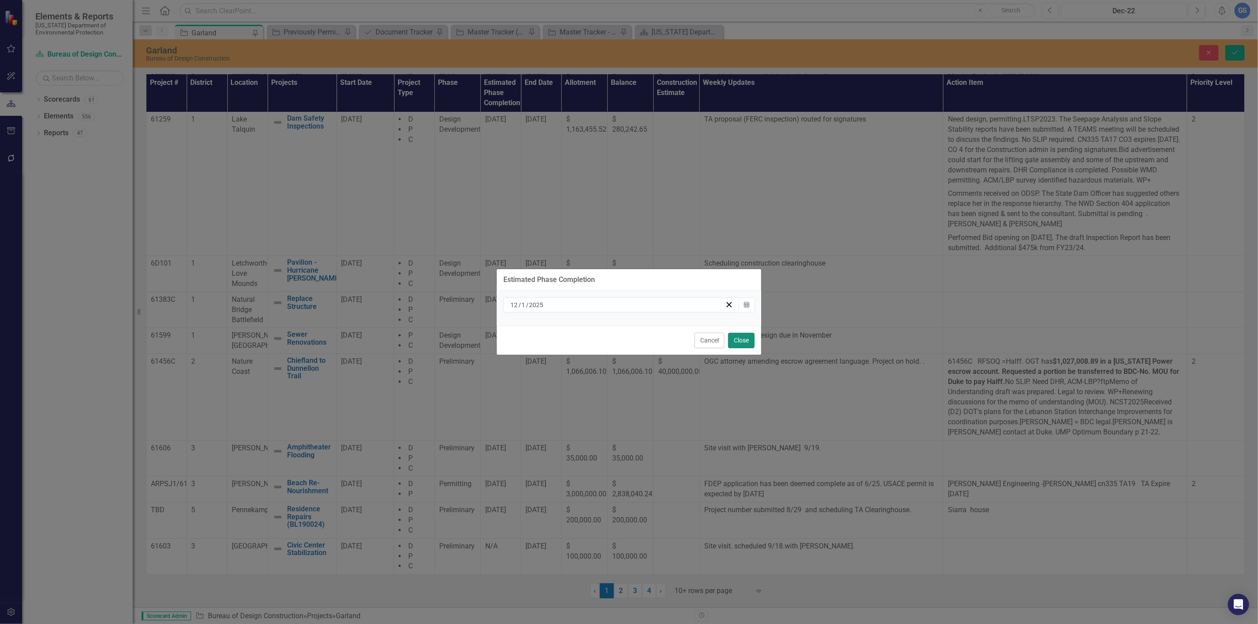
click at [735, 337] on button "Close" at bounding box center [741, 340] width 27 height 15
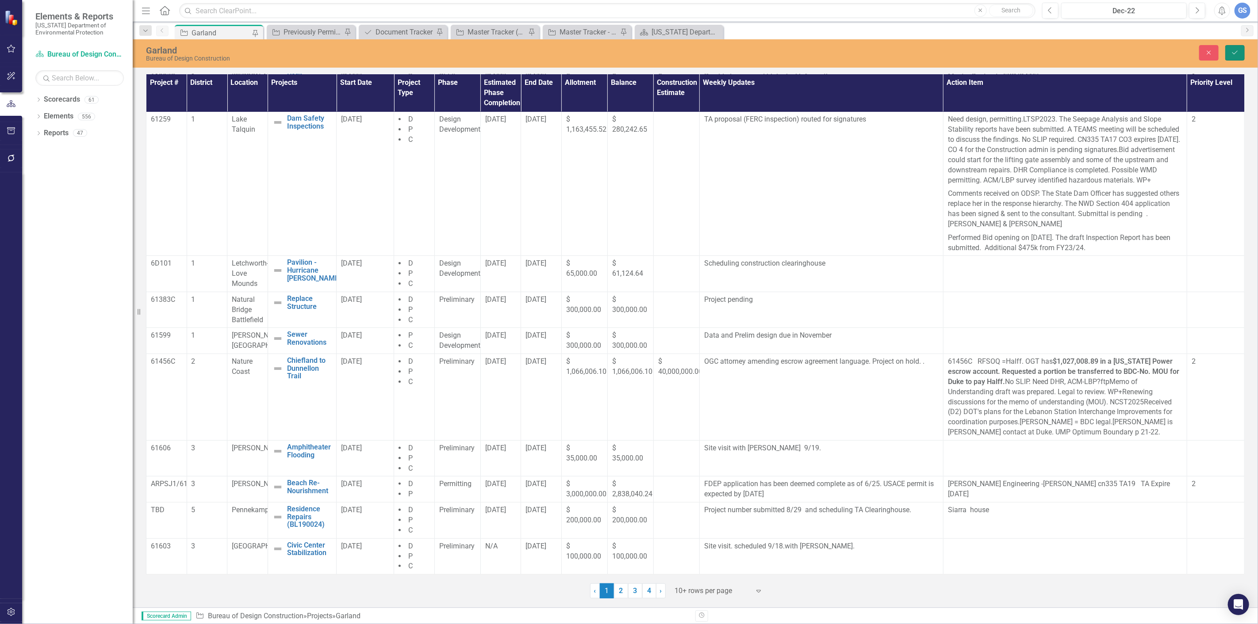
click at [1234, 49] on button "Save" at bounding box center [1234, 52] width 19 height 15
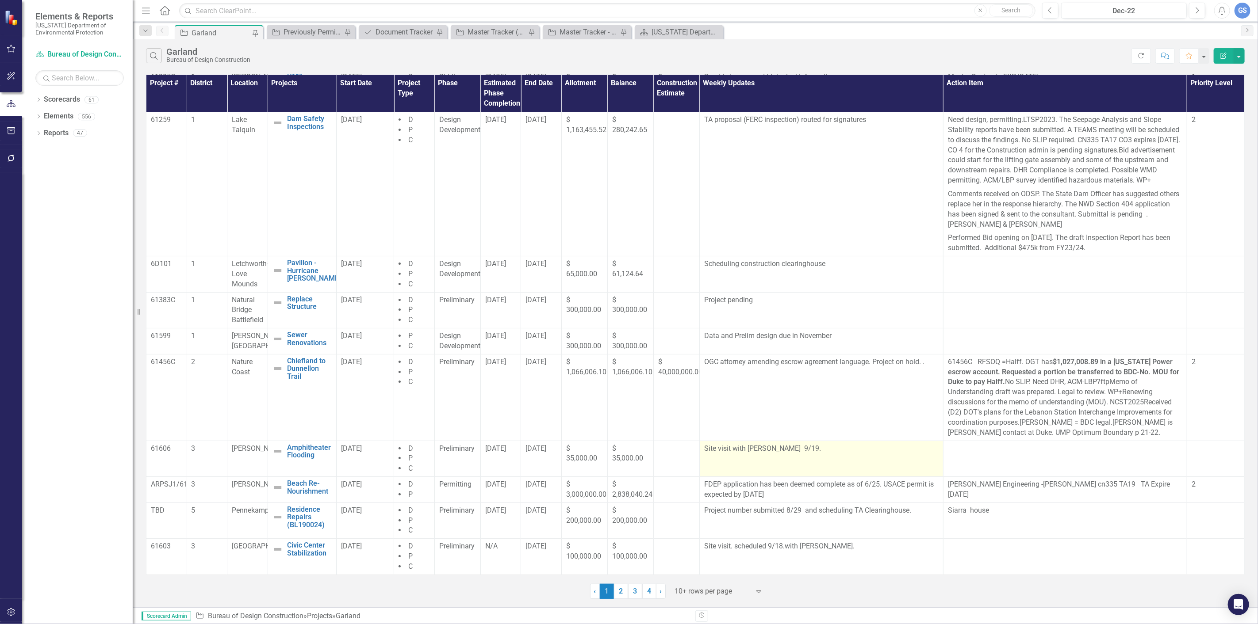
click at [792, 452] on p "Site visit with [PERSON_NAME] 9/19." at bounding box center [821, 449] width 234 height 10
click at [829, 452] on p "Site visit with [PERSON_NAME] 9/19." at bounding box center [821, 449] width 234 height 10
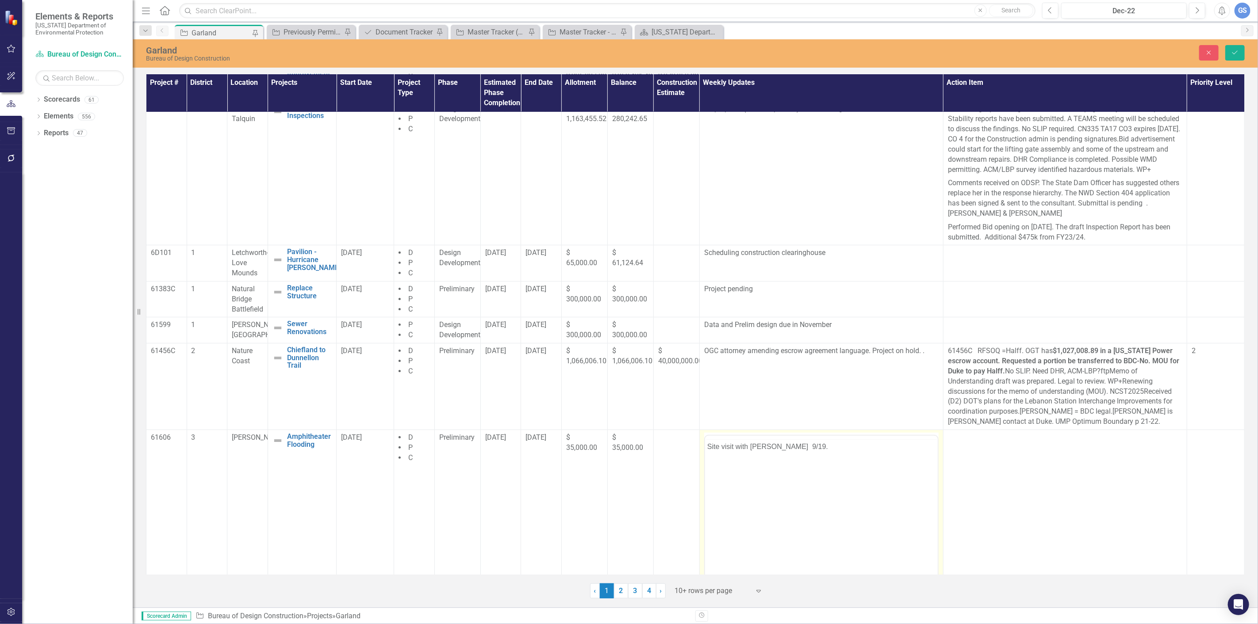
scroll to position [0, 0]
click at [804, 465] on p "Site visit with [PERSON_NAME] 9/19." at bounding box center [821, 464] width 228 height 11
click at [804, 463] on p "Site visit with [PERSON_NAME] 9/19." at bounding box center [821, 464] width 228 height 11
click at [748, 462] on p "Site visit with [PERSON_NAME]" at bounding box center [821, 464] width 228 height 11
click at [1232, 52] on icon "submit" at bounding box center [1234, 53] width 5 height 4
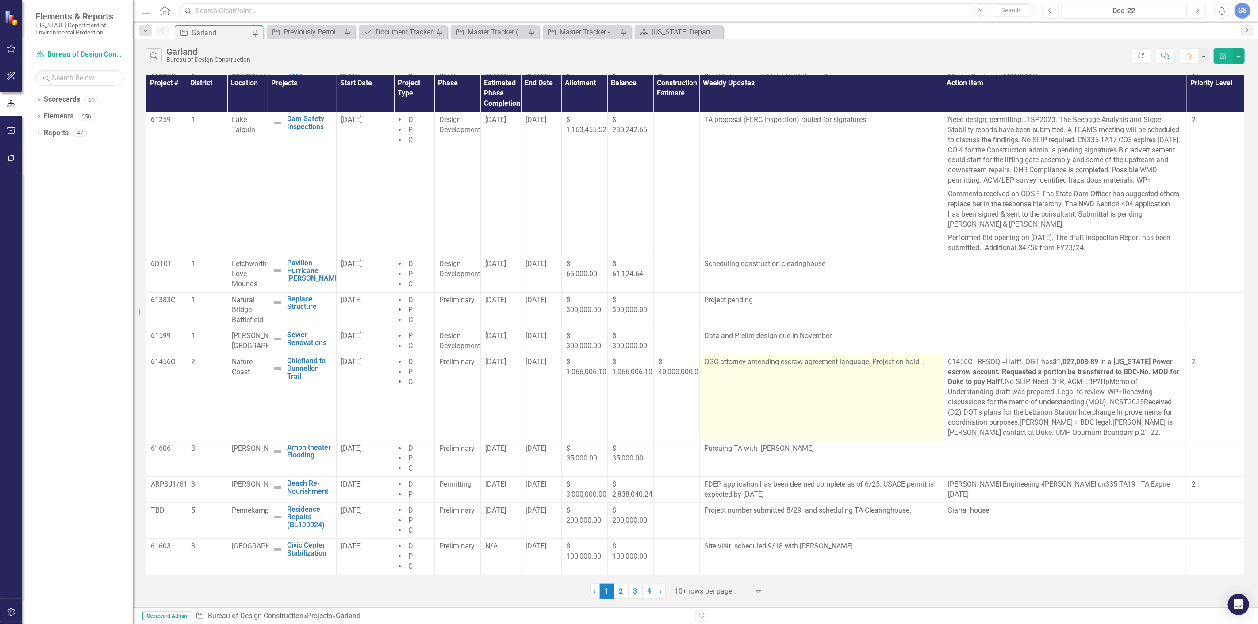
scroll to position [54, 0]
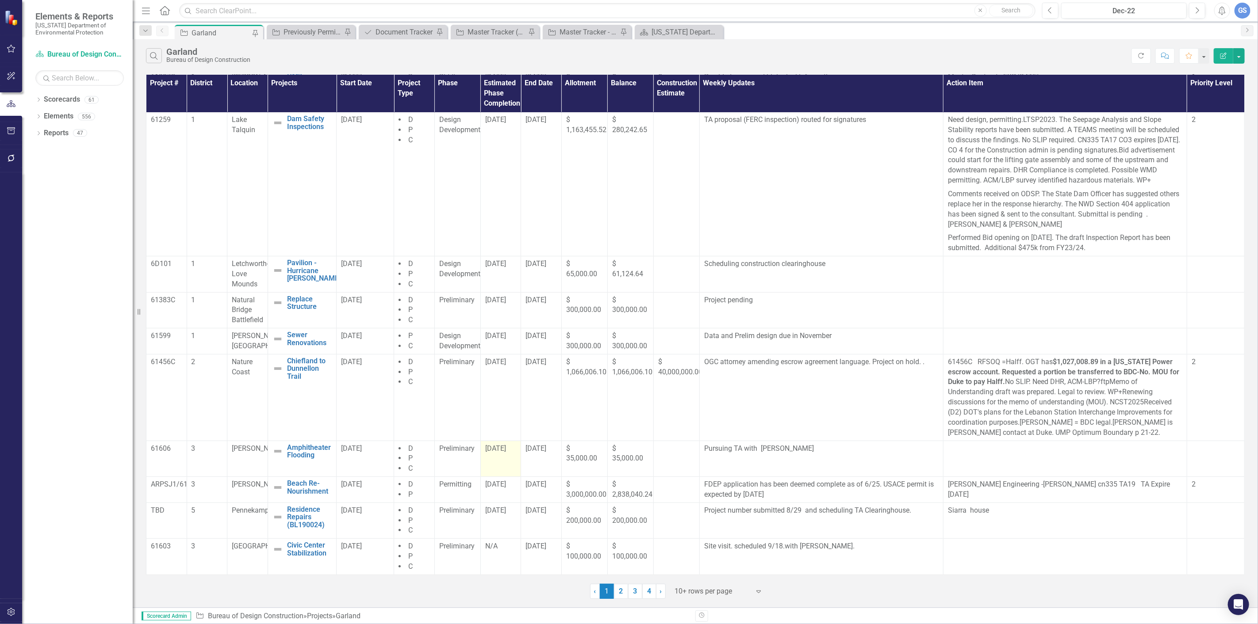
click at [496, 455] on td "[DATE]" at bounding box center [500, 459] width 41 height 36
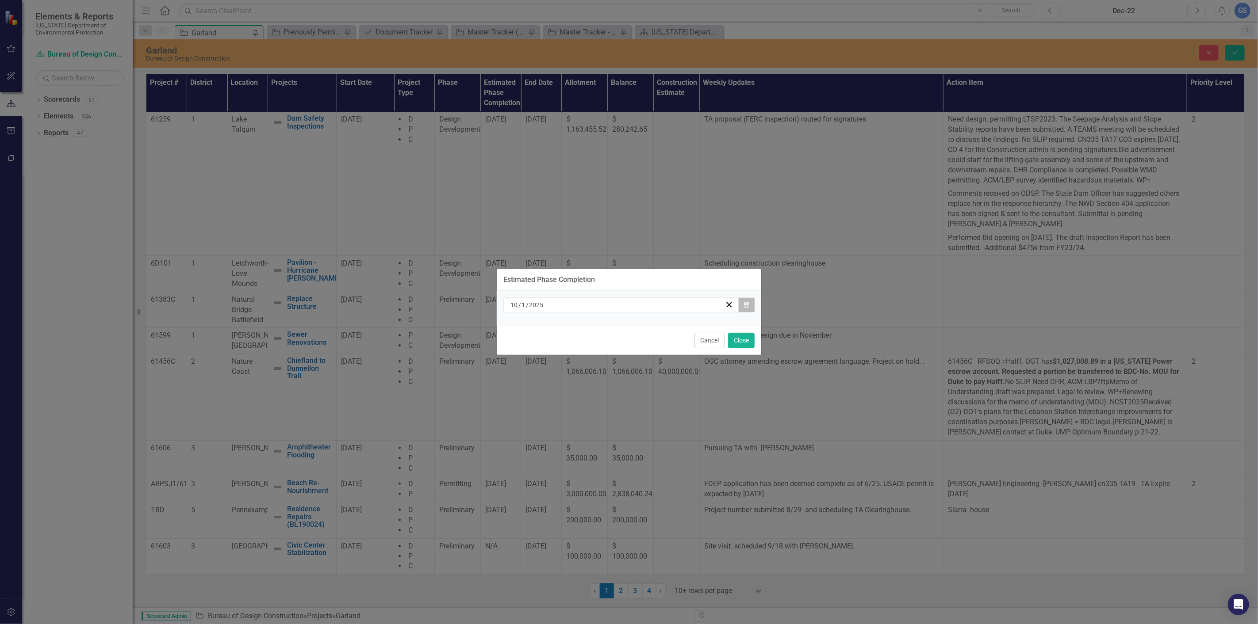
click at [745, 301] on button "Calendar" at bounding box center [746, 305] width 17 height 15
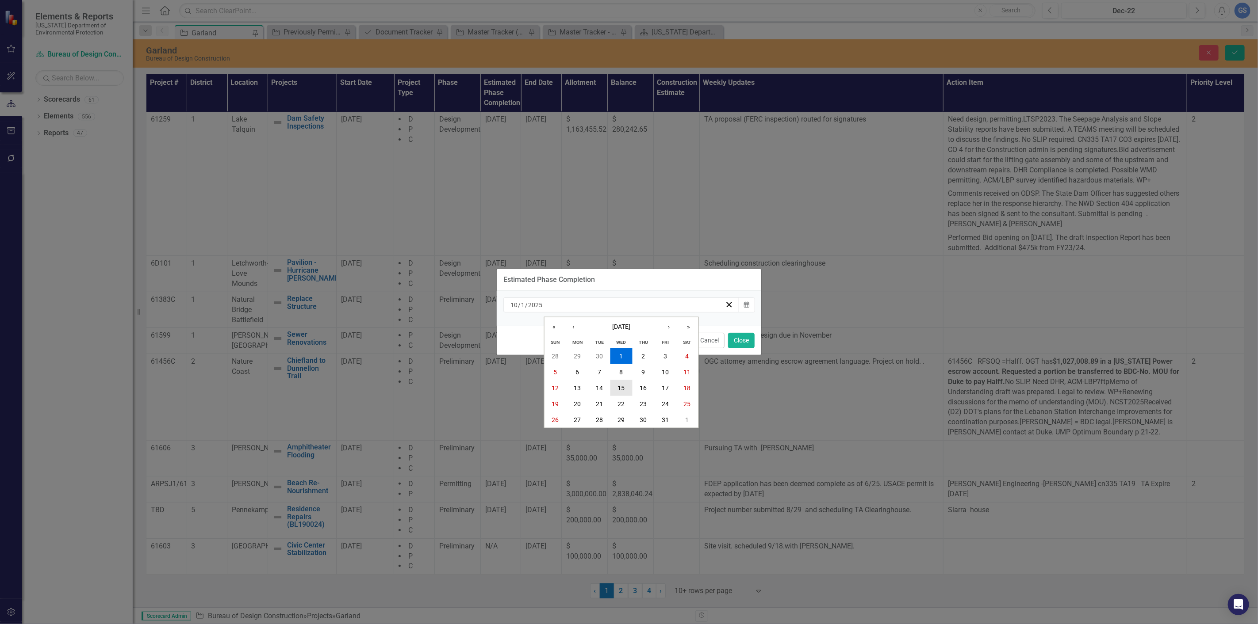
click at [620, 386] on abbr "15" at bounding box center [621, 388] width 7 height 7
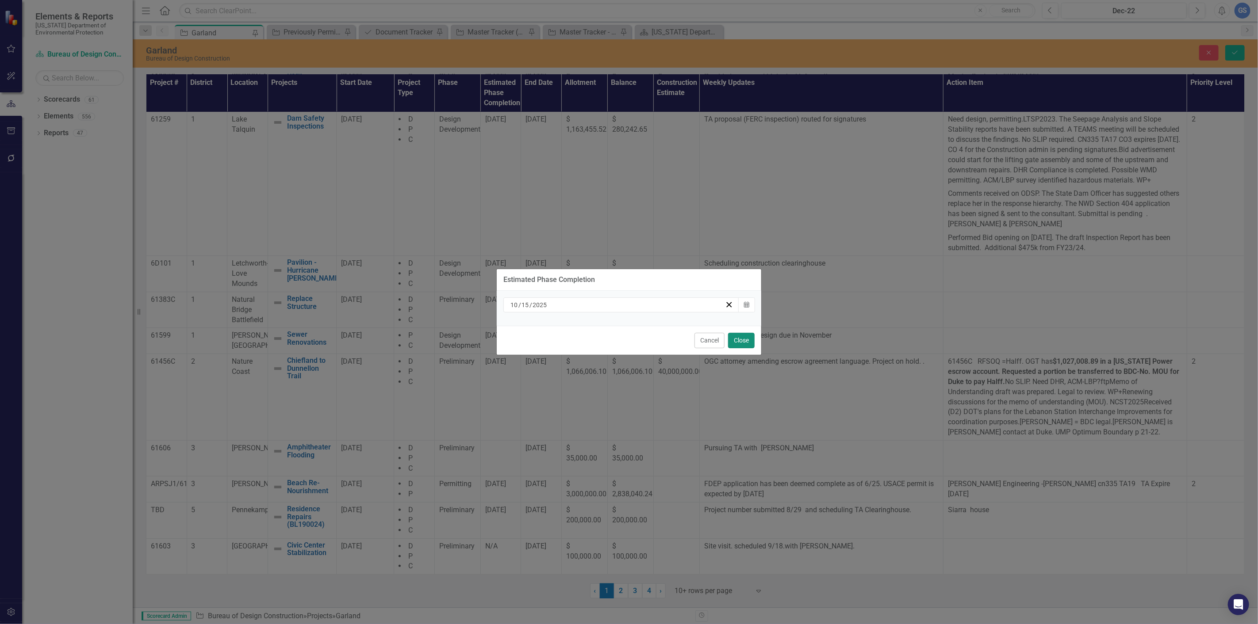
click at [741, 338] on button "Close" at bounding box center [741, 340] width 27 height 15
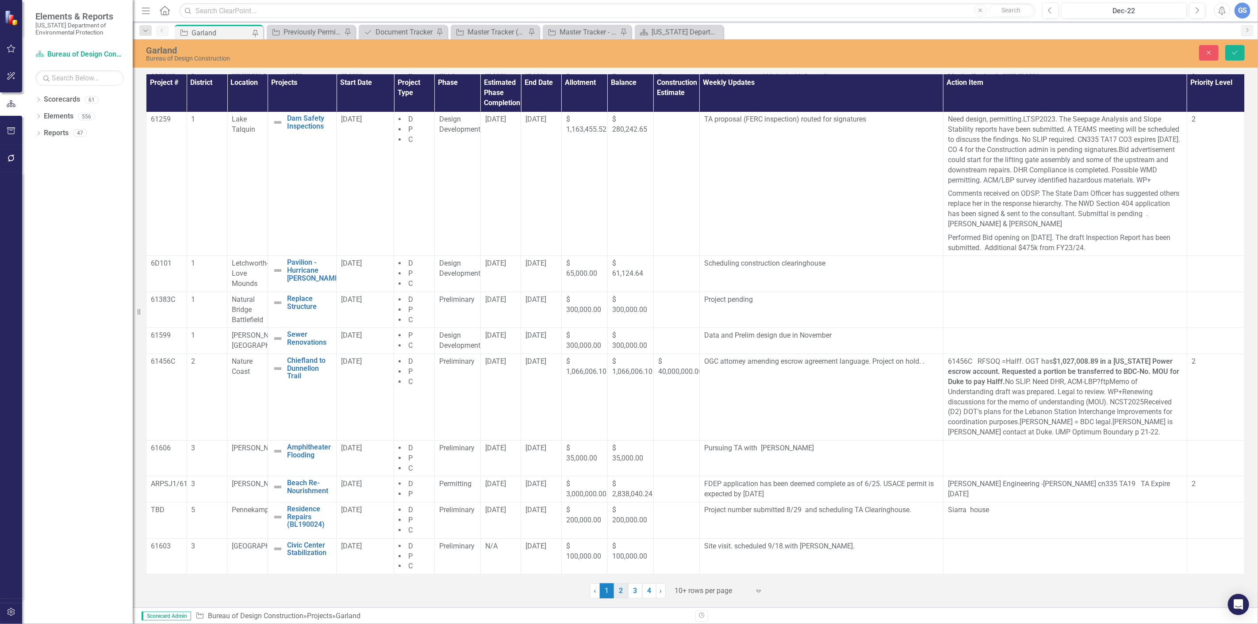
click at [620, 590] on link "2" at bounding box center [621, 591] width 14 height 15
click at [1231, 50] on icon "Save" at bounding box center [1235, 53] width 8 height 6
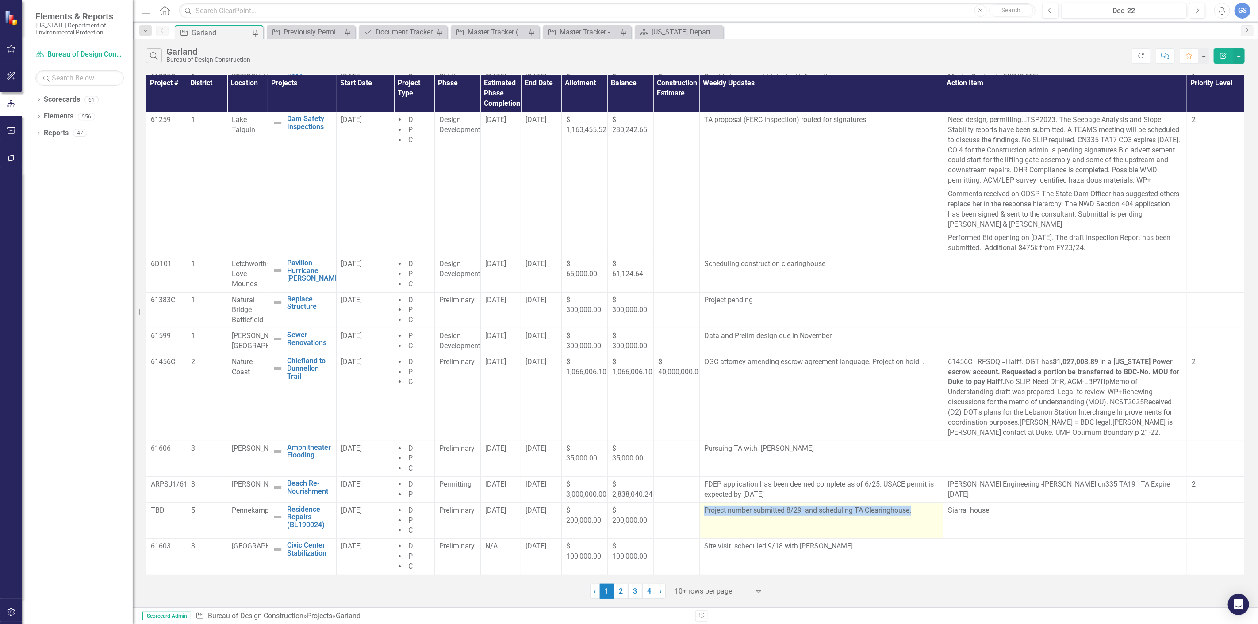
drag, startPoint x: 909, startPoint y: 513, endPoint x: 700, endPoint y: 511, distance: 209.2
click at [700, 511] on td "Project number submitted 8/29 and scheduling TA Clearinghouse." at bounding box center [821, 521] width 244 height 36
click at [730, 529] on td "Project number submitted 8/29 and scheduling TA Clearinghouse." at bounding box center [821, 521] width 244 height 36
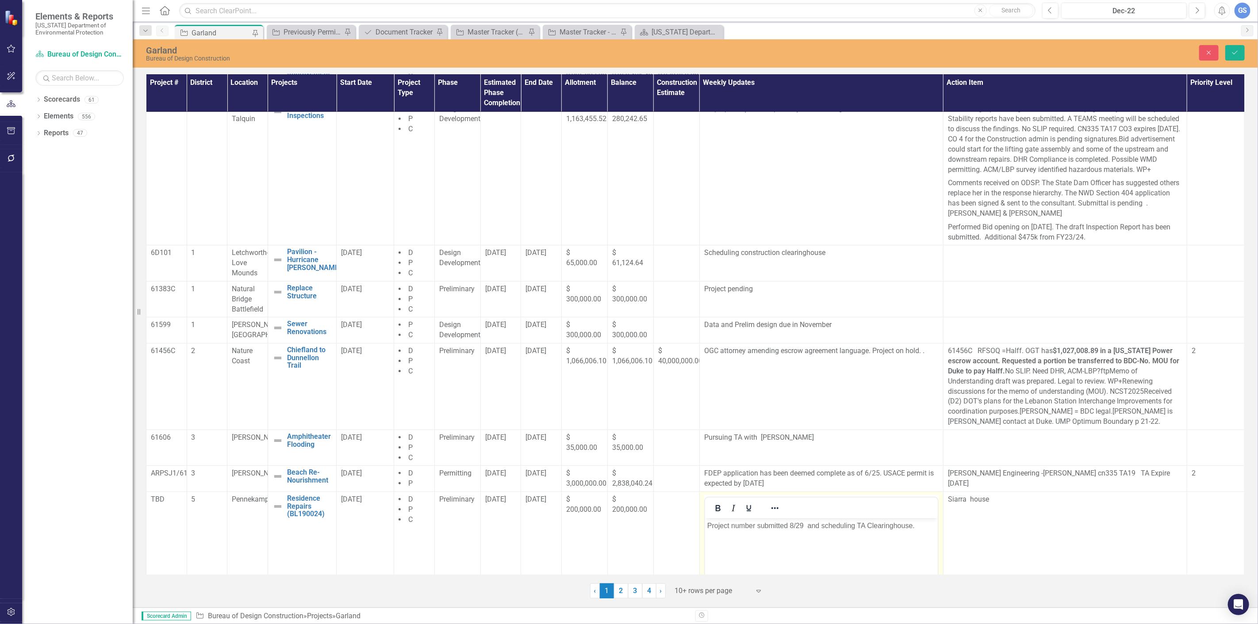
scroll to position [0, 0]
drag, startPoint x: 917, startPoint y: 527, endPoint x: 1400, endPoint y: 1056, distance: 716.7
click at [704, 527] on html "Project number submitted 8/29 and scheduling TA Clearinghouse." at bounding box center [820, 584] width 233 height 133
click at [1232, 48] on button "Save" at bounding box center [1234, 52] width 19 height 15
